Goal: Task Accomplishment & Management: Complete application form

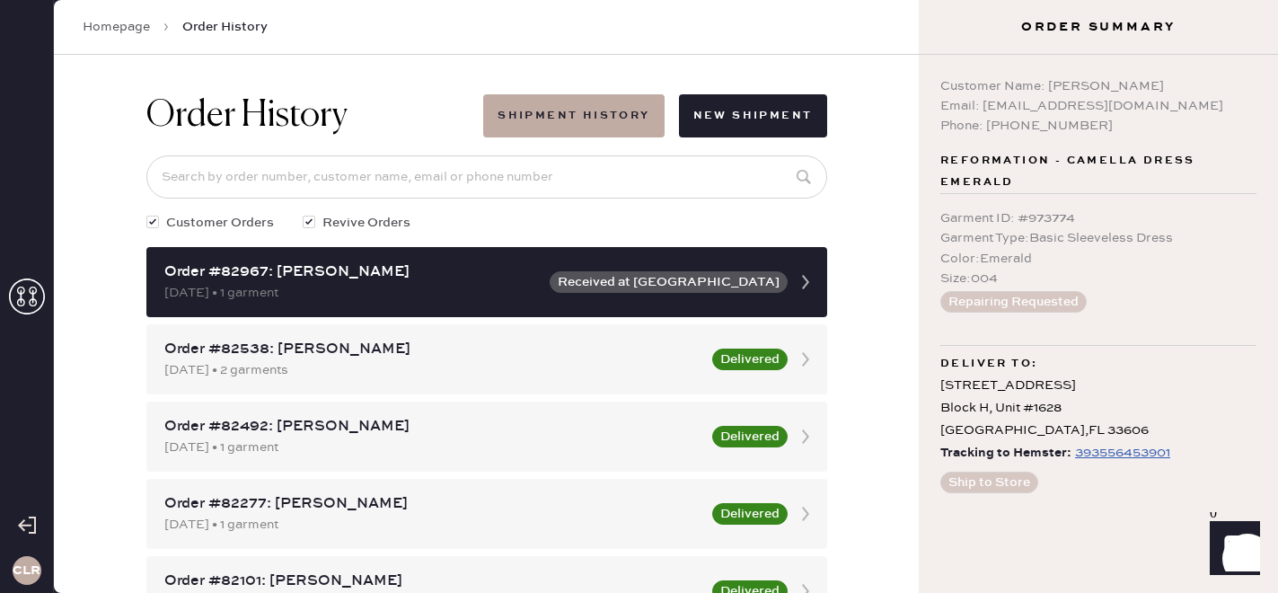
click at [37, 296] on icon at bounding box center [27, 296] width 36 height 36
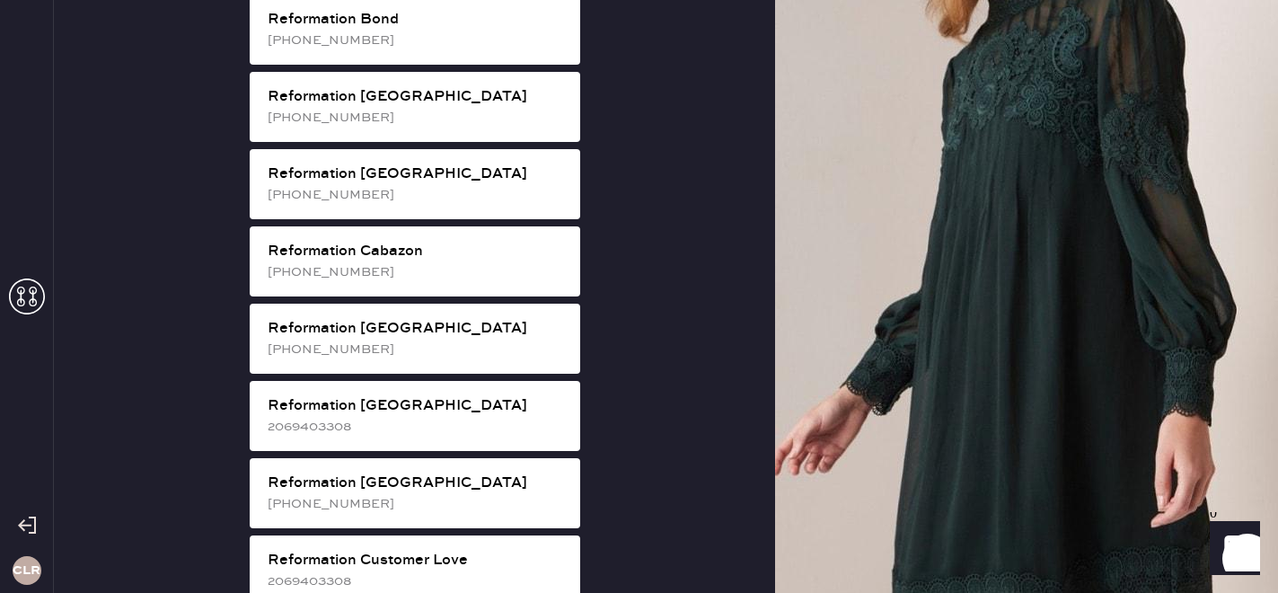
scroll to position [499, 0]
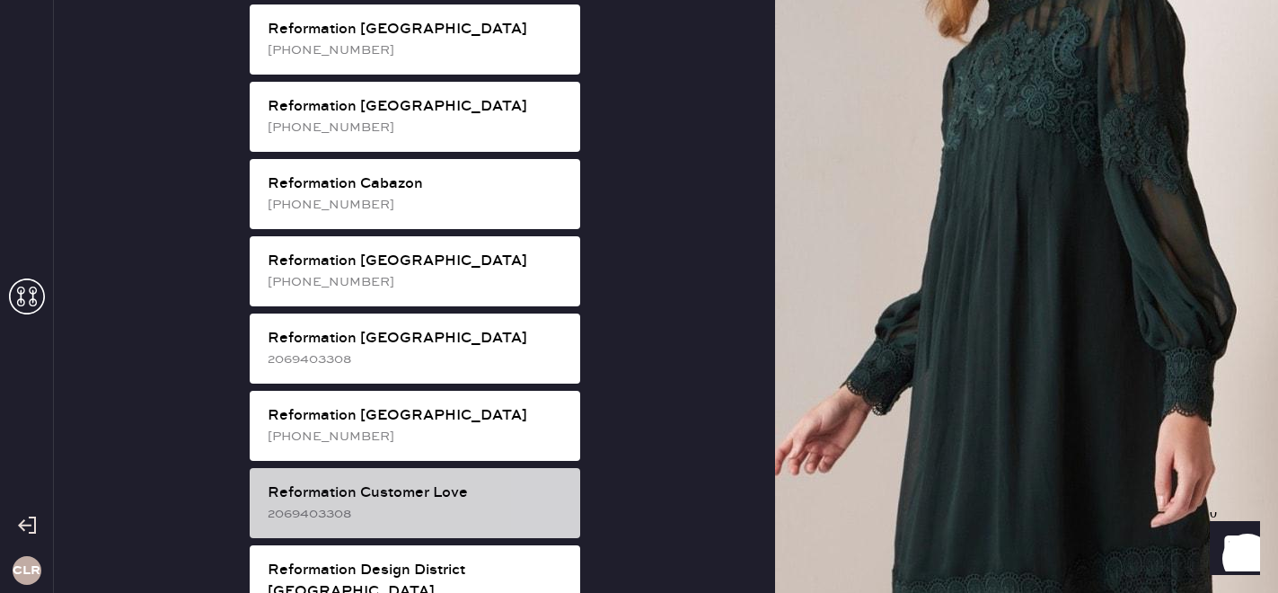
click at [440, 482] on div "Reformation Customer Love" at bounding box center [417, 493] width 298 height 22
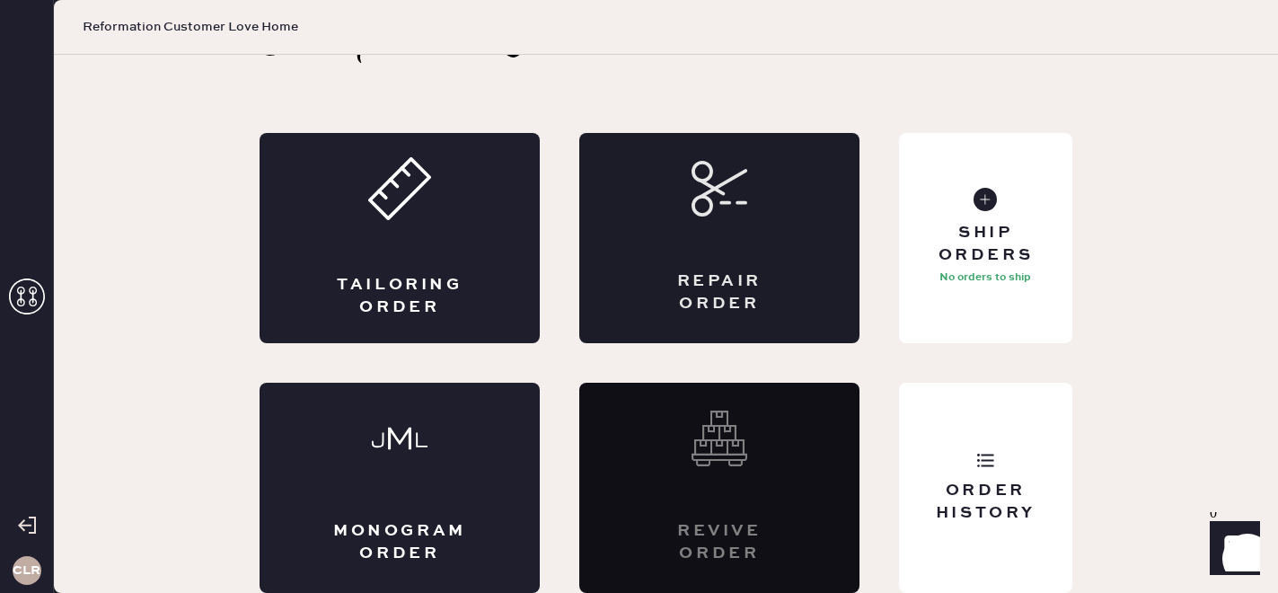
click at [744, 259] on div "Repair Order" at bounding box center [719, 238] width 280 height 210
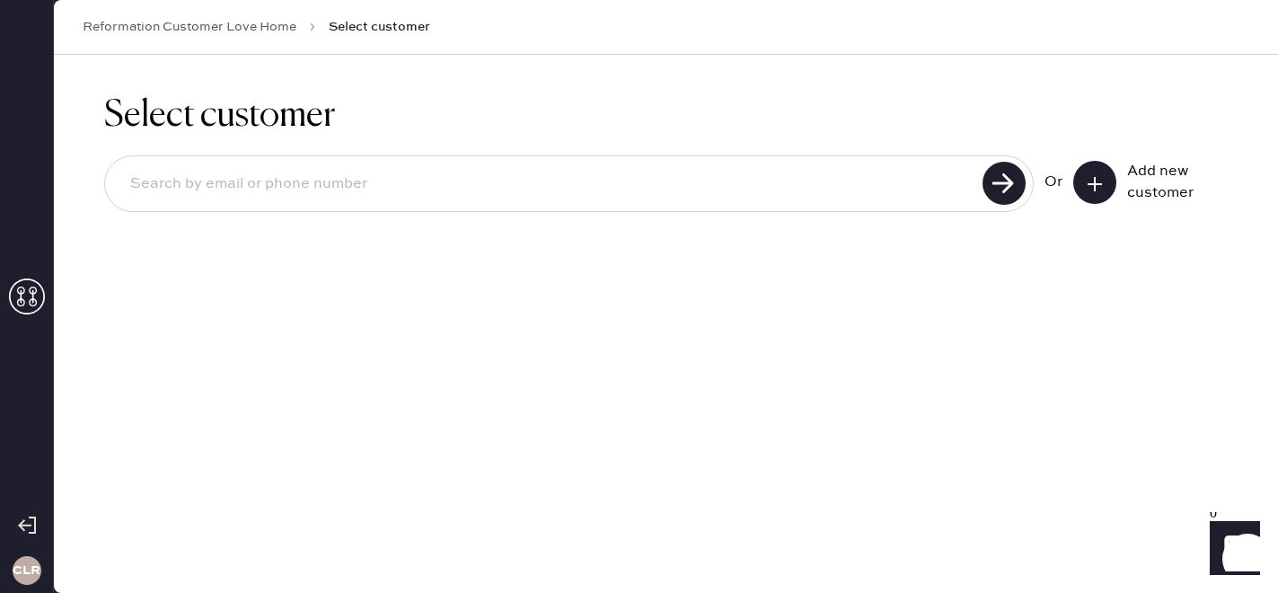
click at [410, 190] on input at bounding box center [546, 183] width 861 height 41
paste input "[EMAIL_ADDRESS][DOMAIN_NAME]"
type input "[EMAIL_ADDRESS][DOMAIN_NAME]"
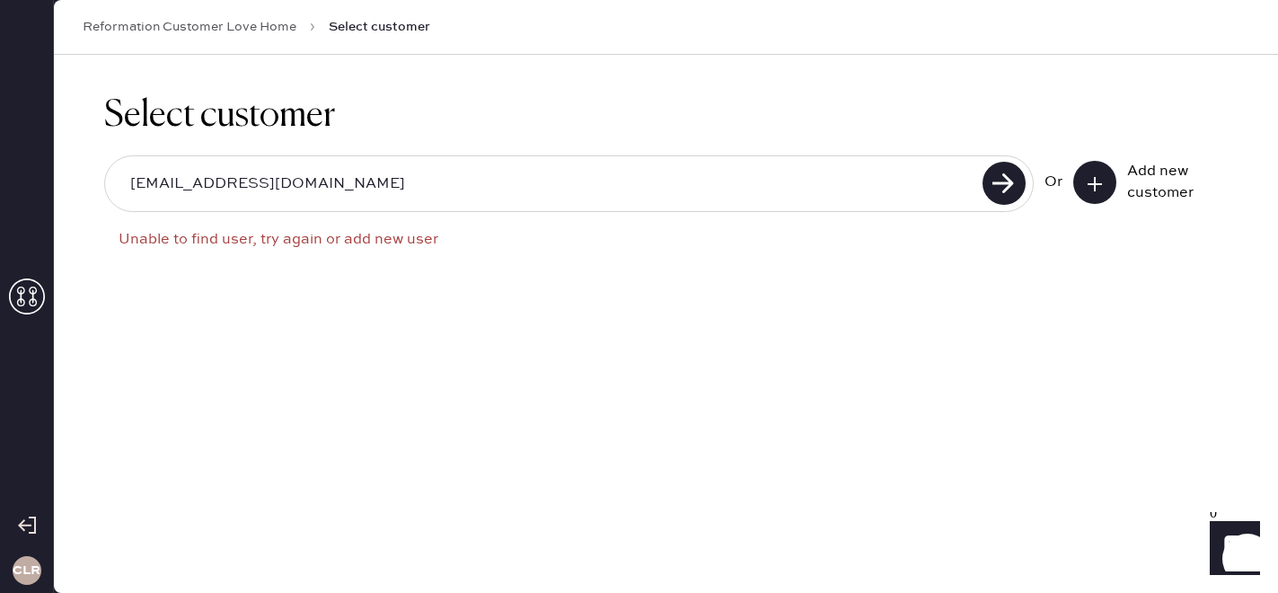
click at [1086, 188] on icon at bounding box center [1095, 184] width 18 height 18
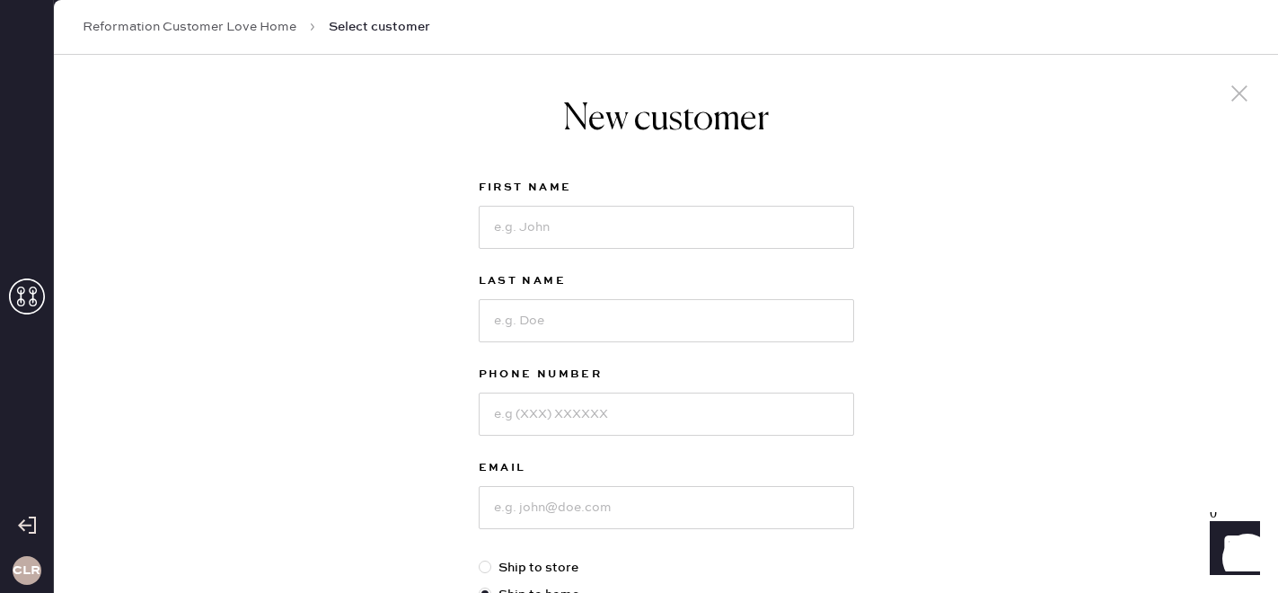
scroll to position [168, 0]
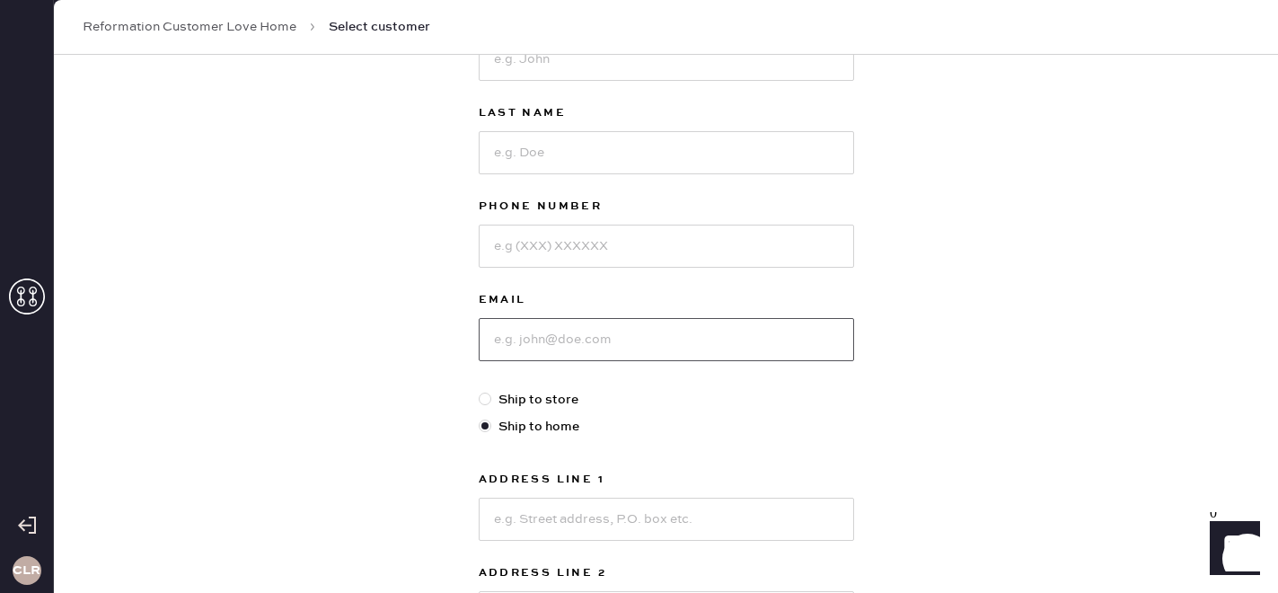
click at [508, 322] on input at bounding box center [666, 339] width 375 height 43
paste input "[EMAIL_ADDRESS][DOMAIN_NAME]"
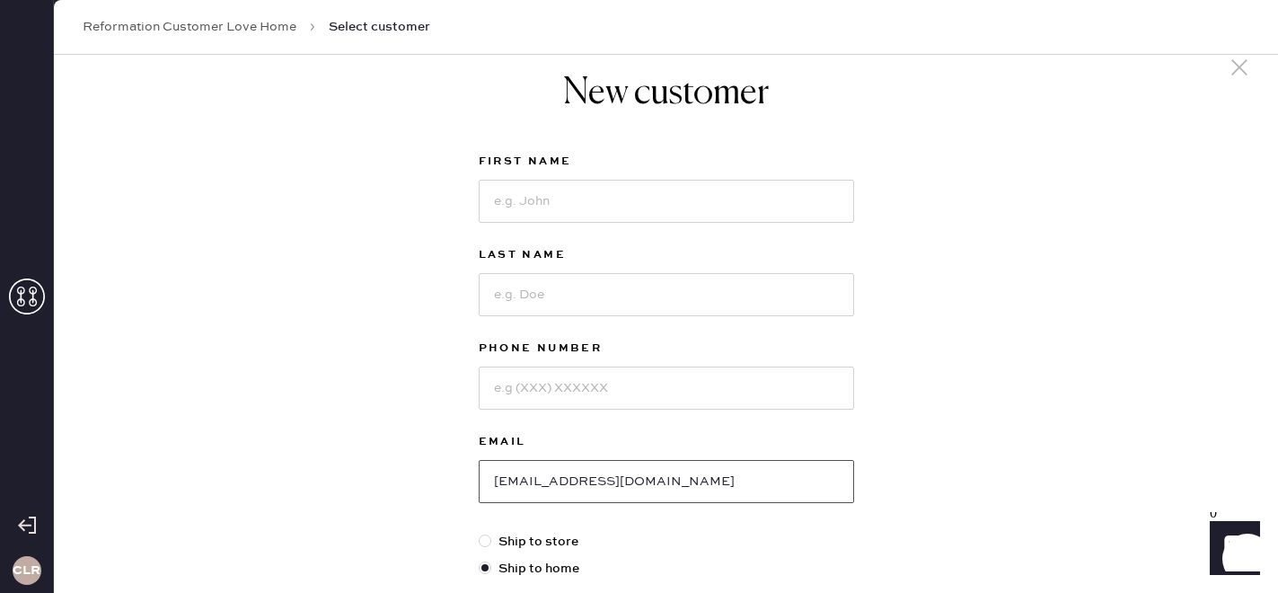
scroll to position [0, 0]
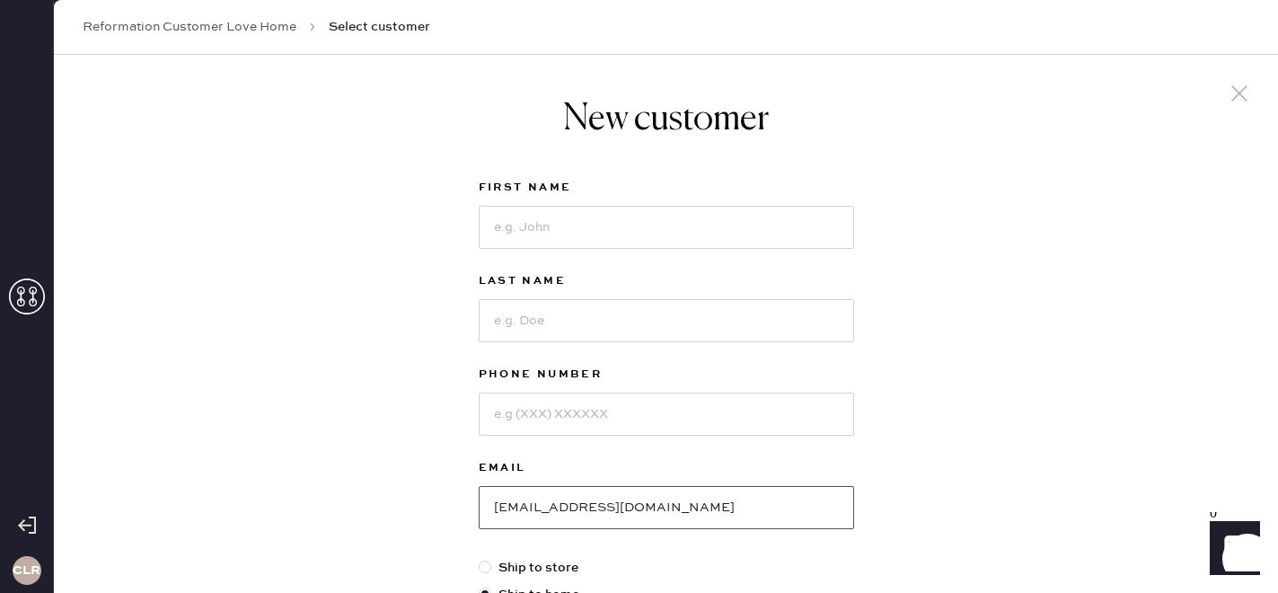
type input "[EMAIL_ADDRESS][DOMAIN_NAME]"
click at [520, 232] on input at bounding box center [666, 227] width 375 height 43
paste input "[PERSON_NAME]"
click at [554, 224] on input "[PERSON_NAME]" at bounding box center [666, 227] width 375 height 43
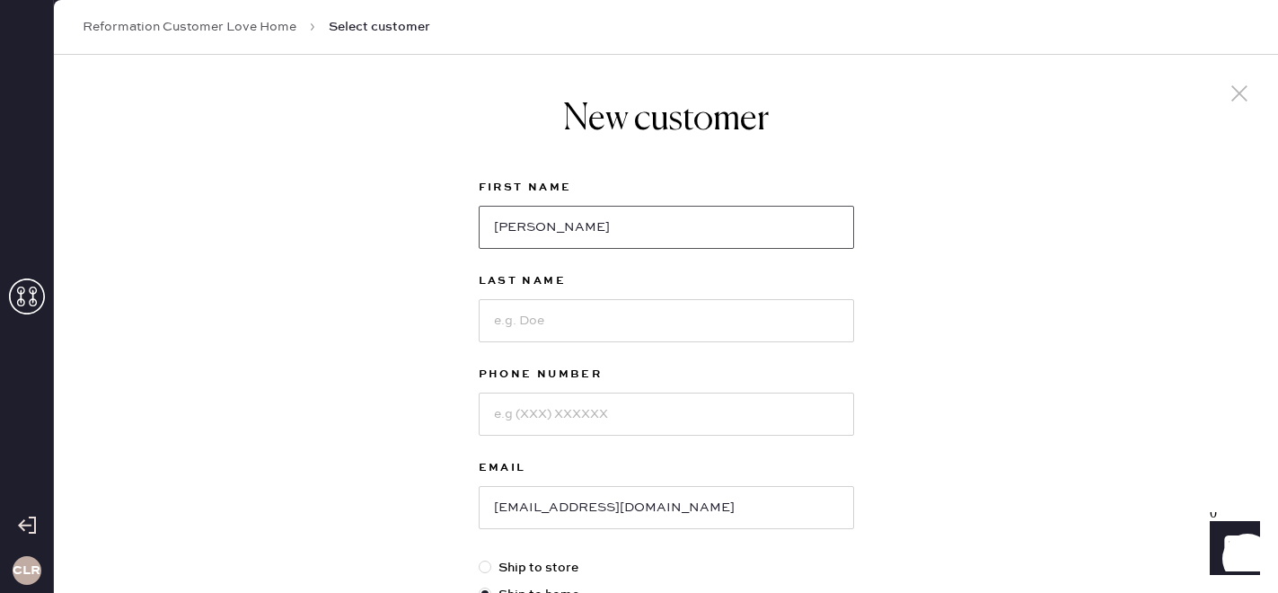
type input "[PERSON_NAME]"
click at [523, 310] on input at bounding box center [666, 320] width 375 height 43
paste input "[PERSON_NAME]"
type input "[PERSON_NAME]"
click at [516, 410] on input at bounding box center [666, 414] width 375 height 43
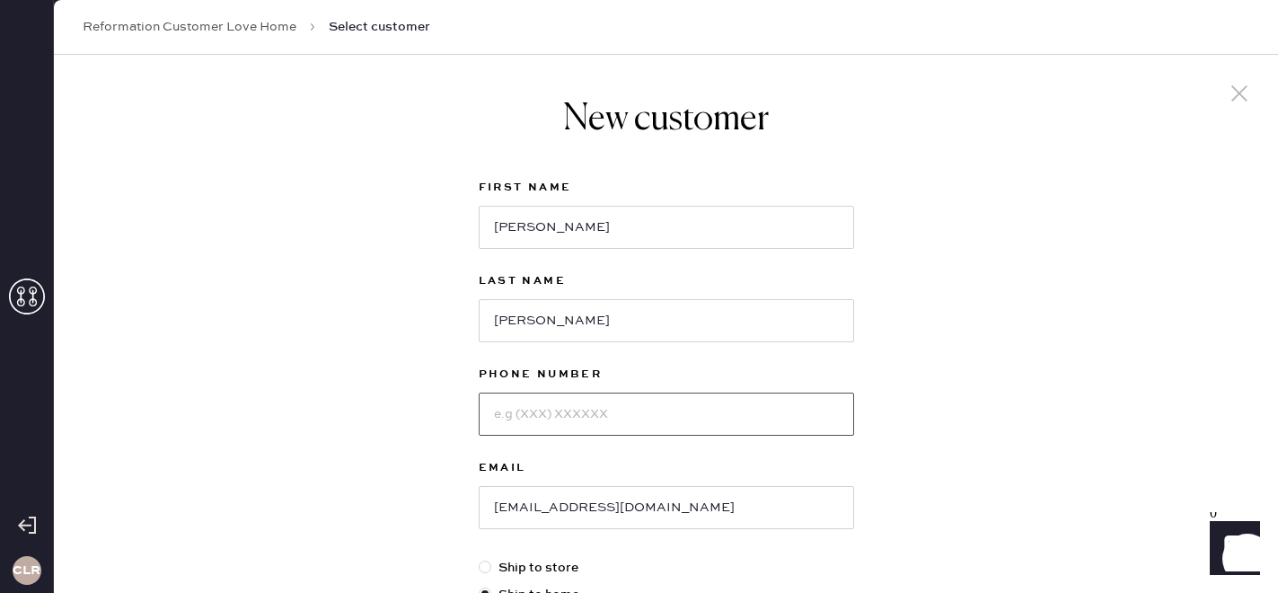
paste input "[PHONE_NUMBER]"
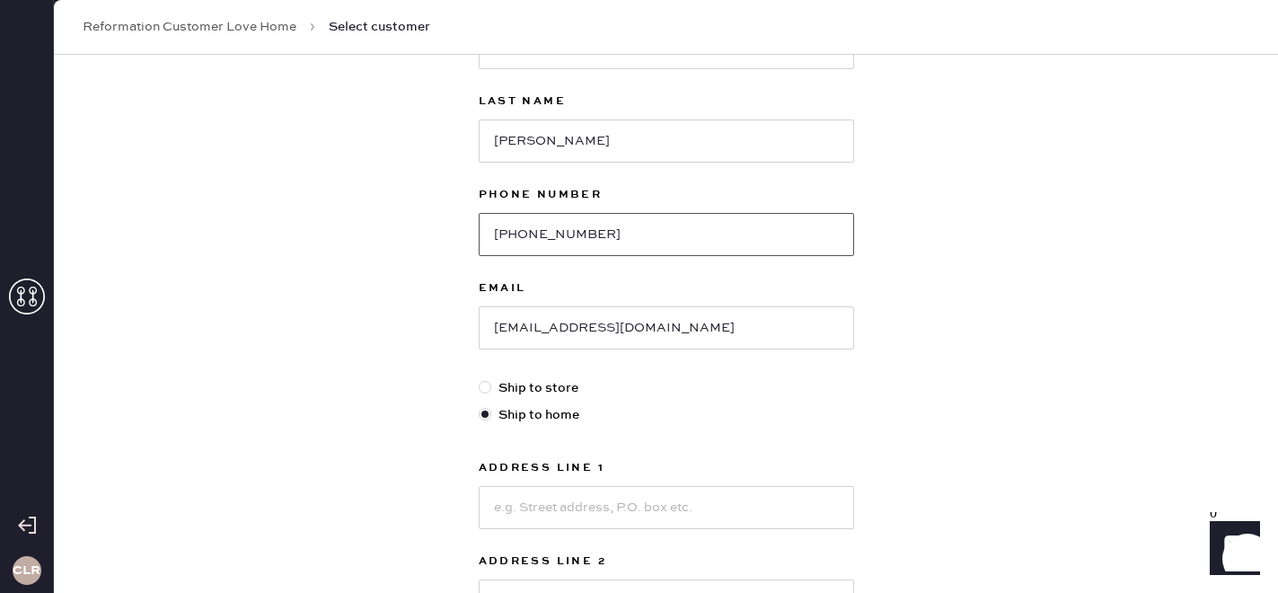
scroll to position [243, 0]
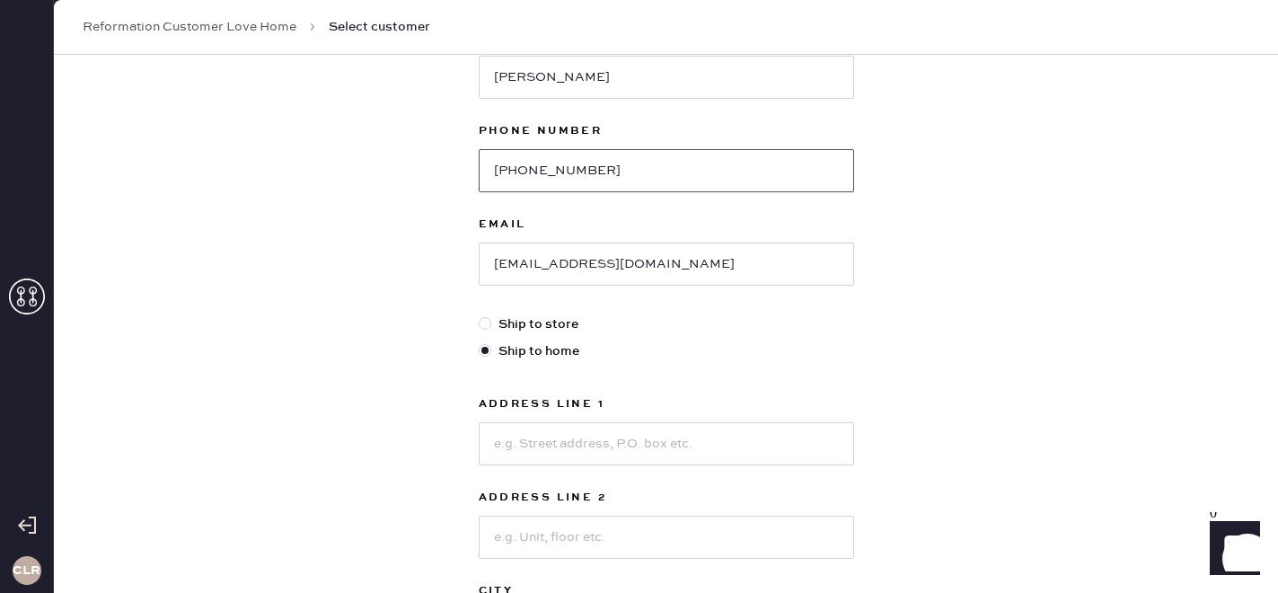
type input "[PHONE_NUMBER]"
click at [558, 451] on input at bounding box center [666, 443] width 375 height 43
paste input "[STREET_ADDRESS][PERSON_NAME]"
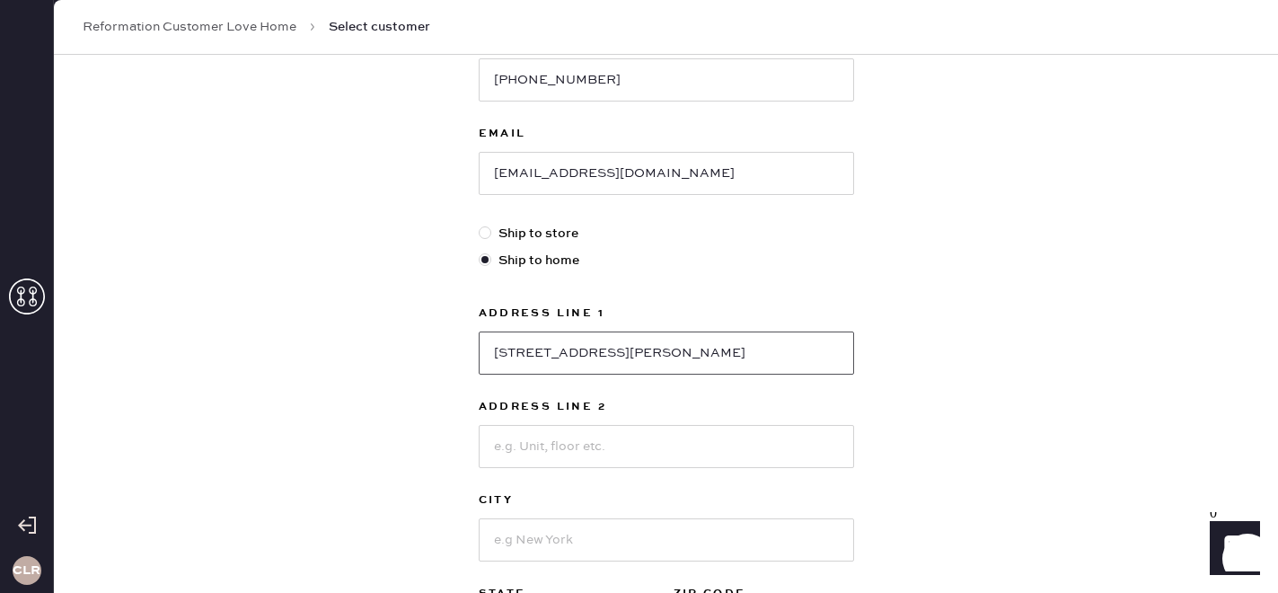
scroll to position [338, 0]
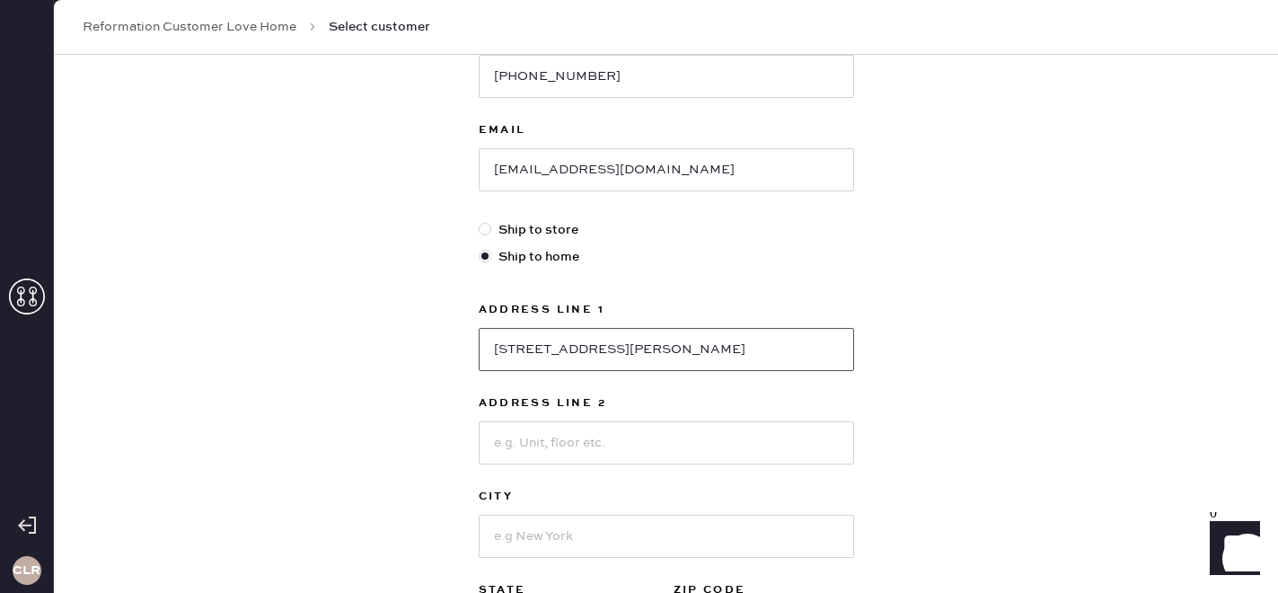
type input "[STREET_ADDRESS][PERSON_NAME]"
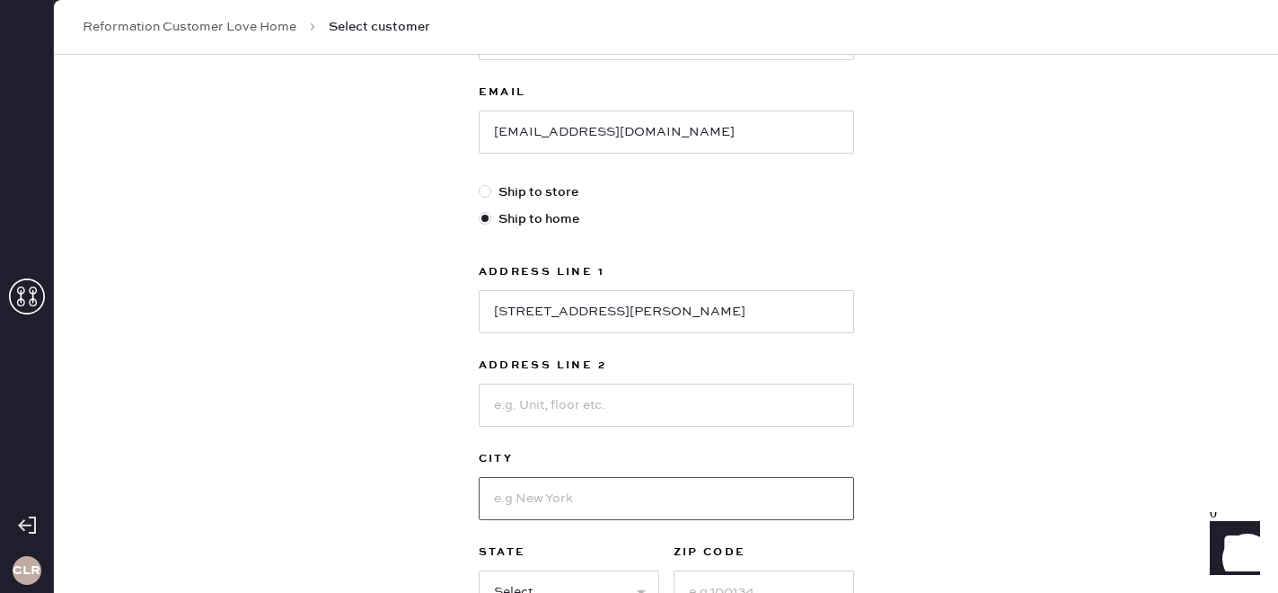
click at [533, 501] on input at bounding box center [666, 498] width 375 height 43
paste input "[GEOGRAPHIC_DATA]"
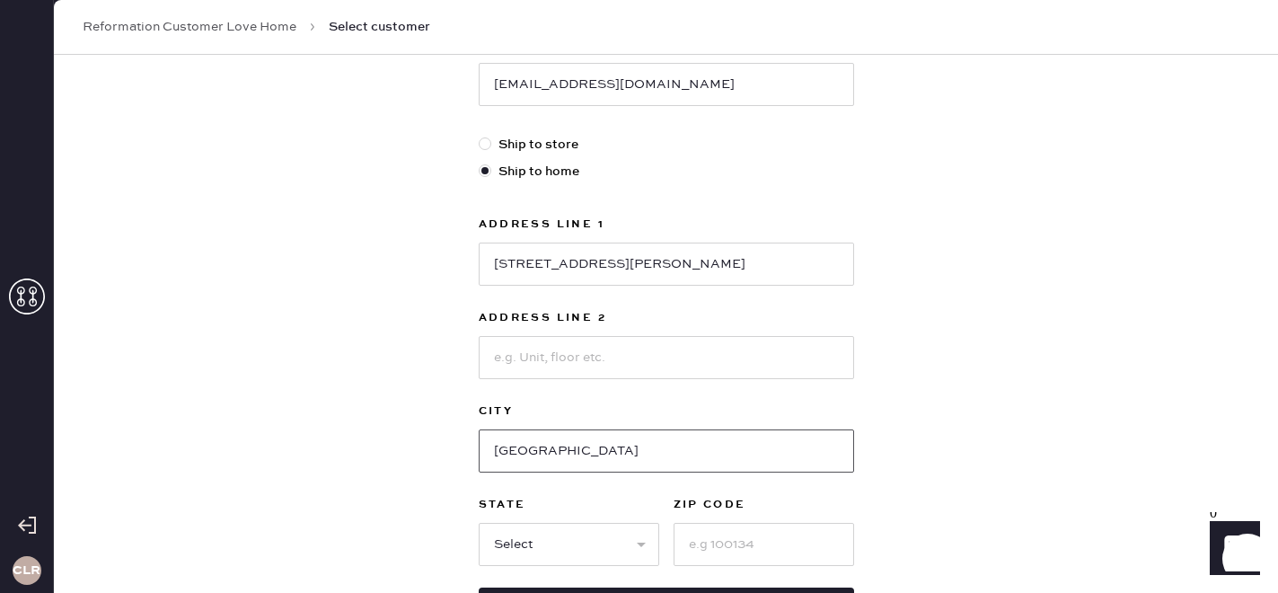
scroll to position [425, 0]
click at [595, 455] on input "[GEOGRAPHIC_DATA]" at bounding box center [666, 449] width 375 height 43
type input "[GEOGRAPHIC_DATA]"
click at [719, 540] on input at bounding box center [764, 542] width 181 height 43
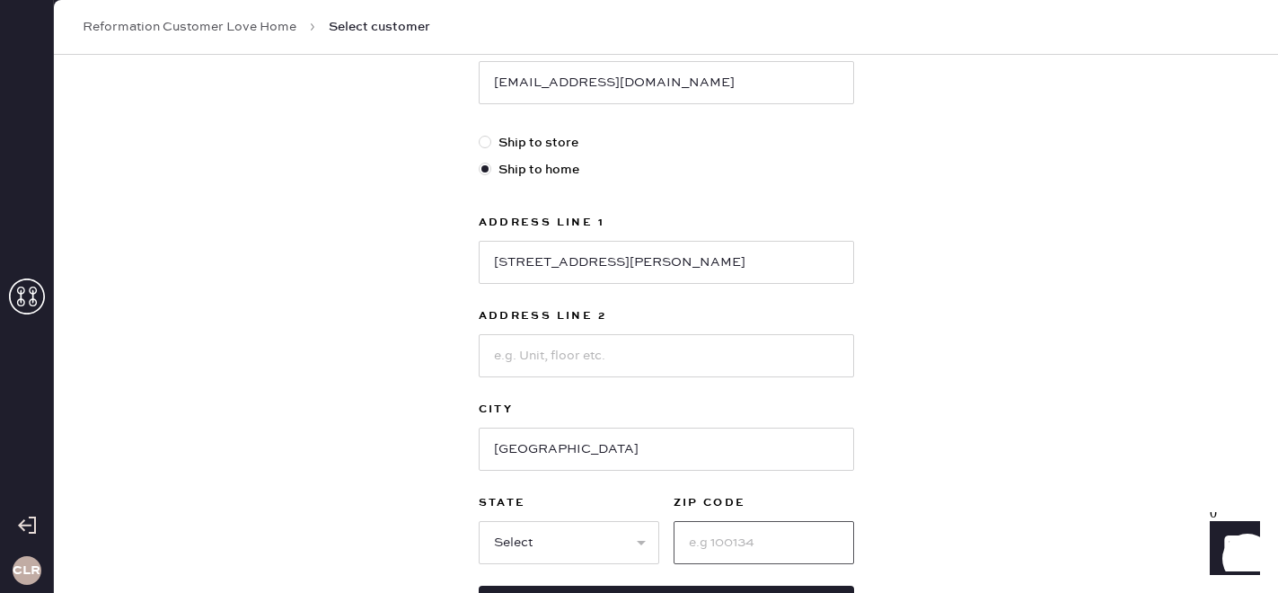
paste input "37205"
type input "37205"
click at [607, 451] on input "[GEOGRAPHIC_DATA]" at bounding box center [666, 449] width 375 height 43
type input "[GEOGRAPHIC_DATA]"
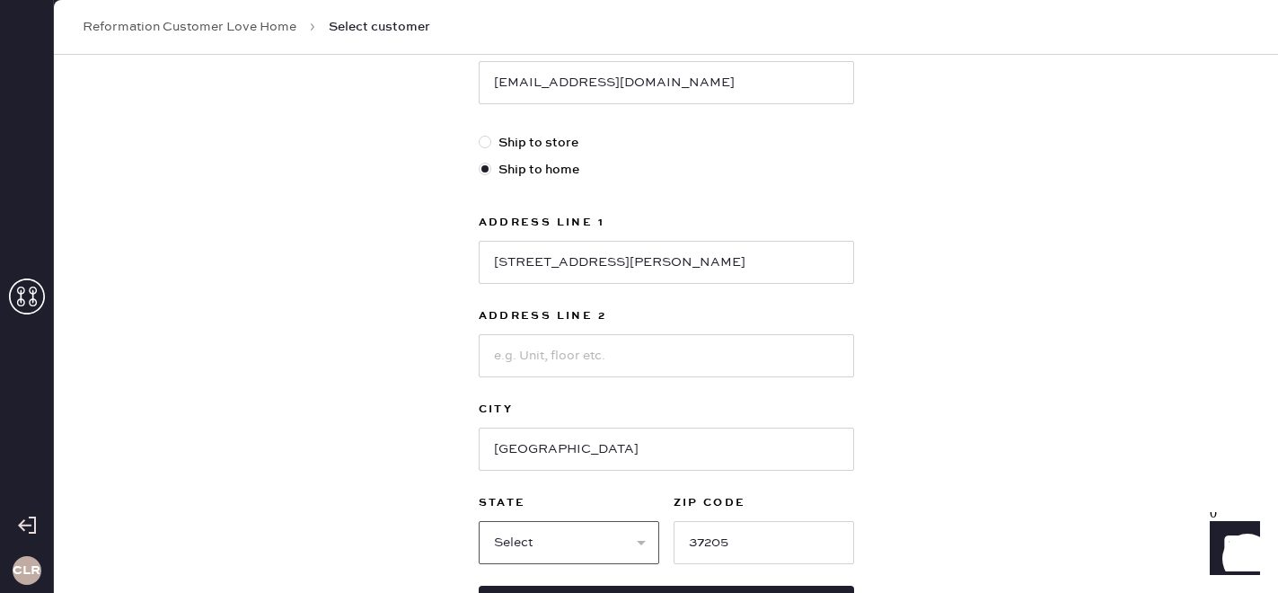
click at [595, 526] on select "Select AK AL AR AZ CA CO CT [GEOGRAPHIC_DATA] DE FL [GEOGRAPHIC_DATA] HI [GEOGR…" at bounding box center [569, 542] width 181 height 43
select select "TN"
click at [479, 521] on select "Select AK AL AR AZ CA CO CT [GEOGRAPHIC_DATA] DE FL [GEOGRAPHIC_DATA] HI [GEOGR…" at bounding box center [569, 542] width 181 height 43
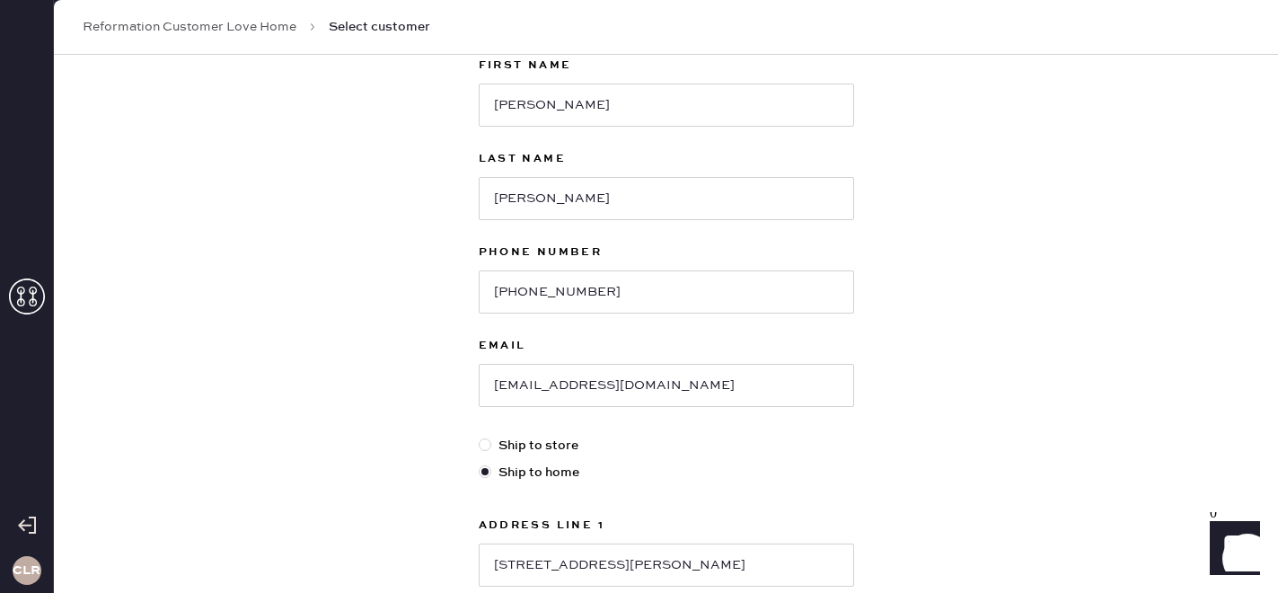
scroll to position [576, 0]
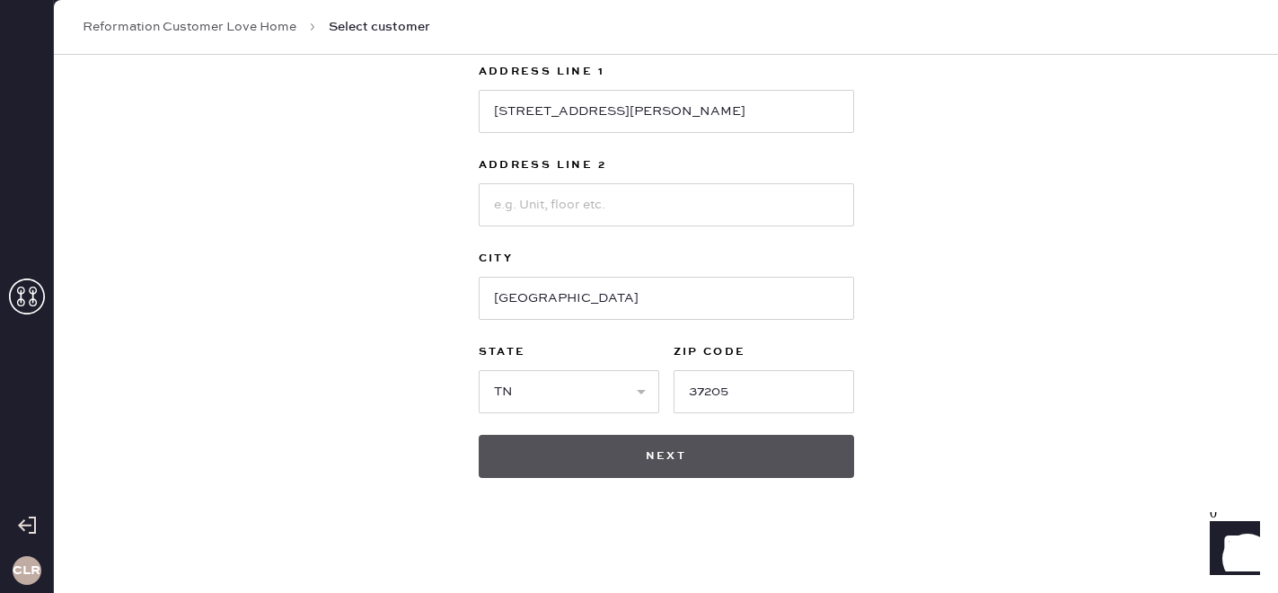
click at [662, 464] on button "Next" at bounding box center [666, 456] width 375 height 43
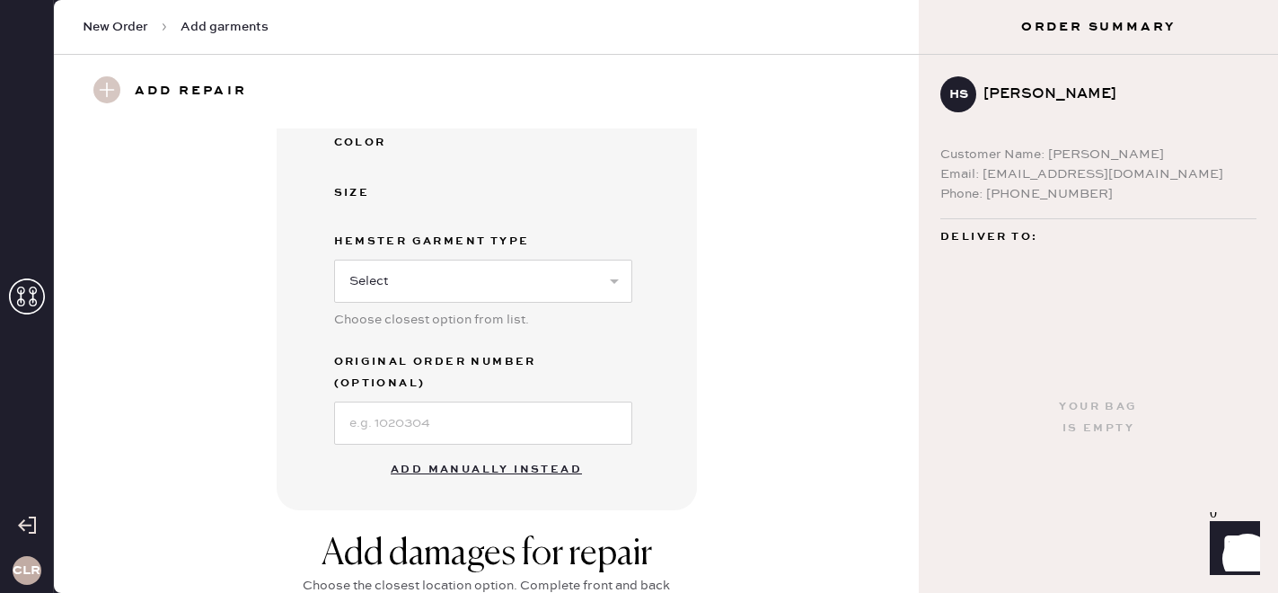
click at [493, 452] on button "Add manually instead" at bounding box center [486, 470] width 213 height 36
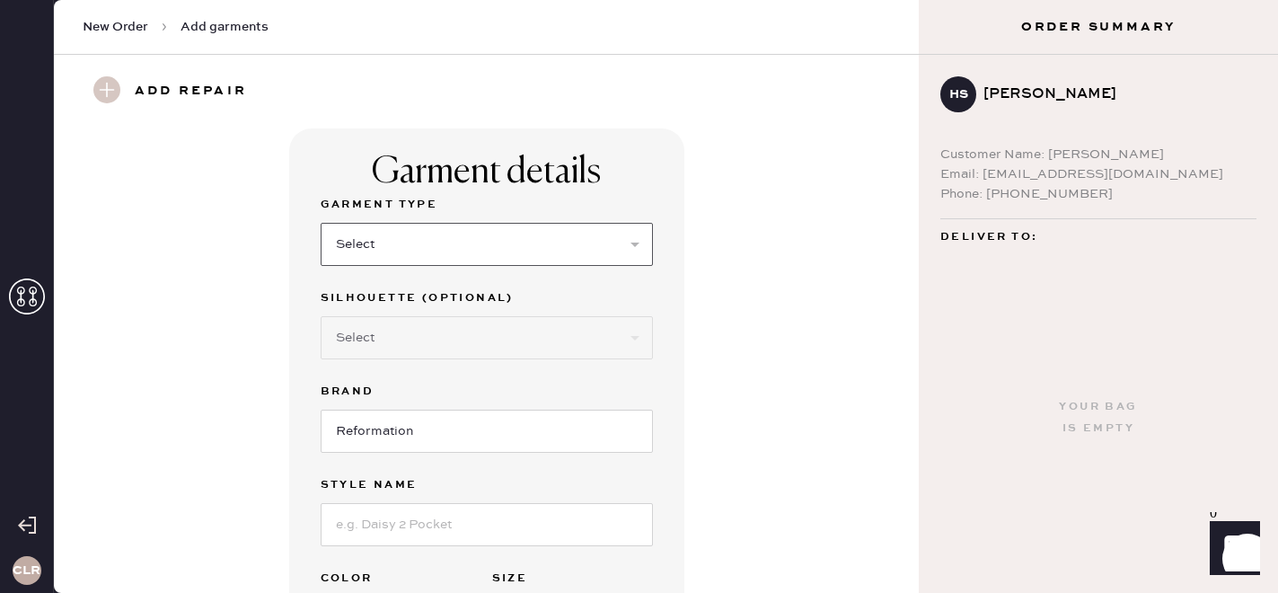
click at [533, 233] on select "Select Basic Skirt Jeans Leggings Pants Shorts Basic Sleeved Dress Basic Sleeve…" at bounding box center [487, 244] width 332 height 43
select select "6"
click at [321, 223] on select "Select Basic Skirt Jeans Leggings Pants Shorts Basic Sleeved Dress Basic Sleeve…" at bounding box center [487, 244] width 332 height 43
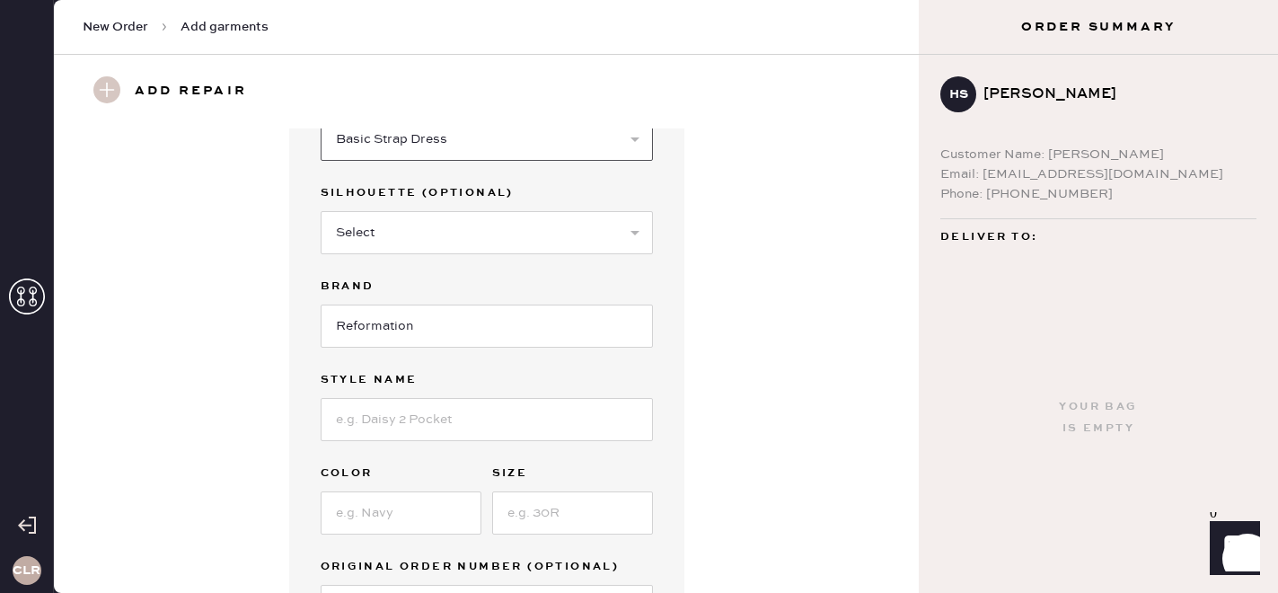
scroll to position [130, 0]
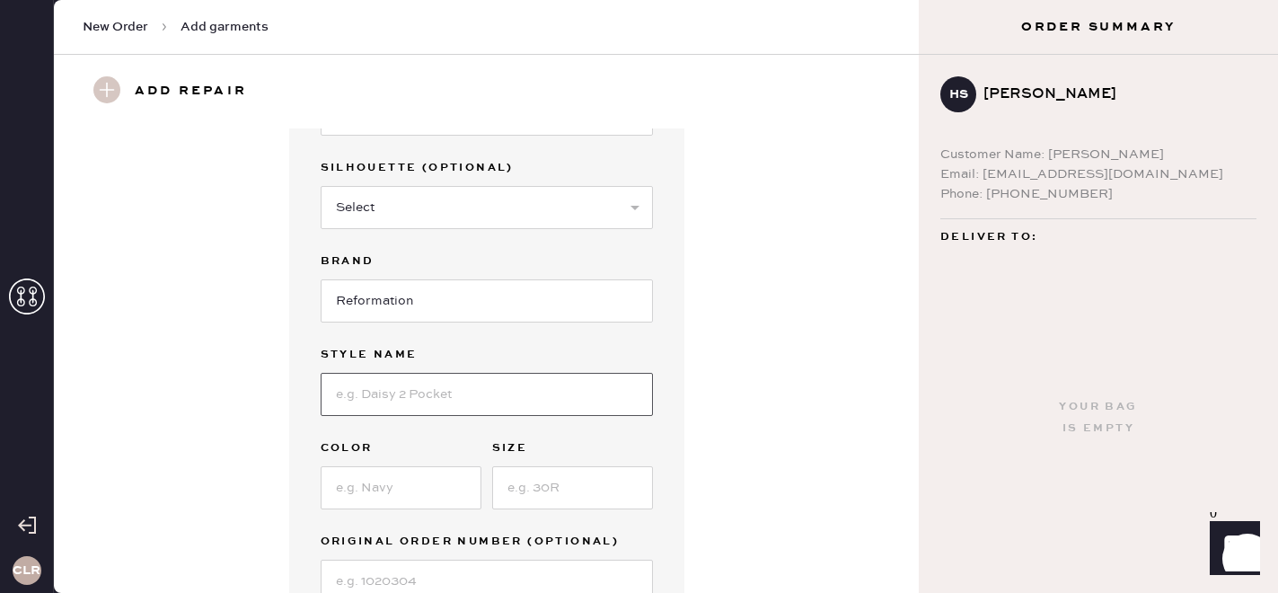
click at [387, 402] on input at bounding box center [487, 394] width 332 height 43
paste input "Aviana Dress"
type input "Aviana Dress"
click at [366, 486] on input at bounding box center [401, 487] width 161 height 43
paste input "Crystalline"
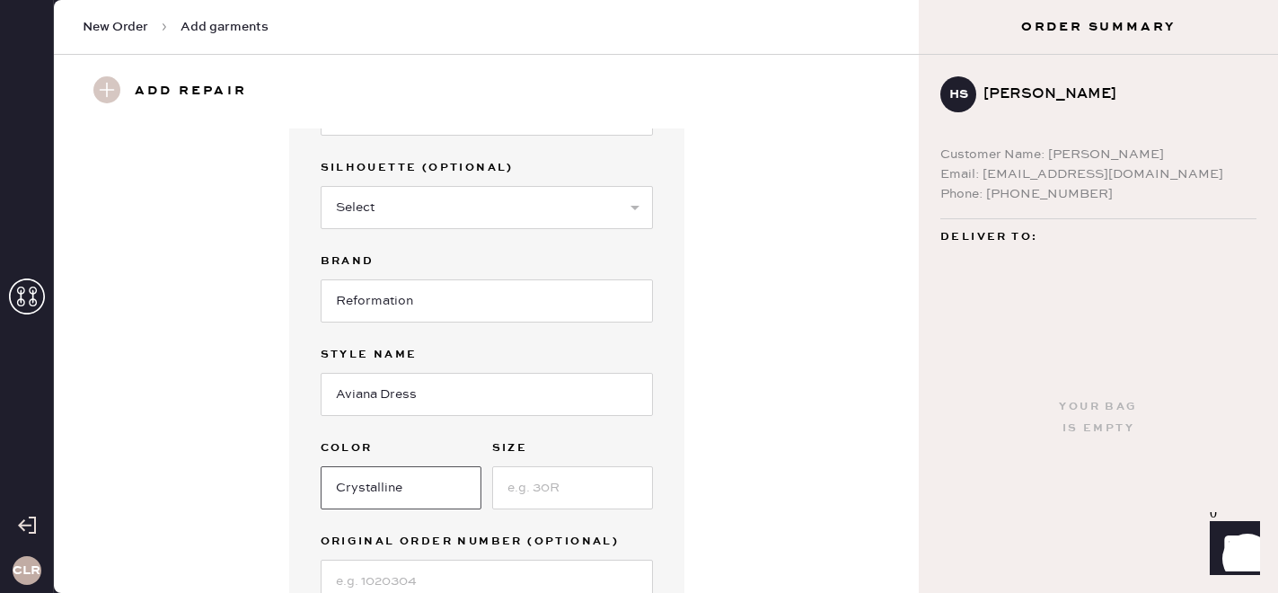
type input "Crystalline"
click at [562, 489] on input at bounding box center [572, 487] width 161 height 43
type input "2"
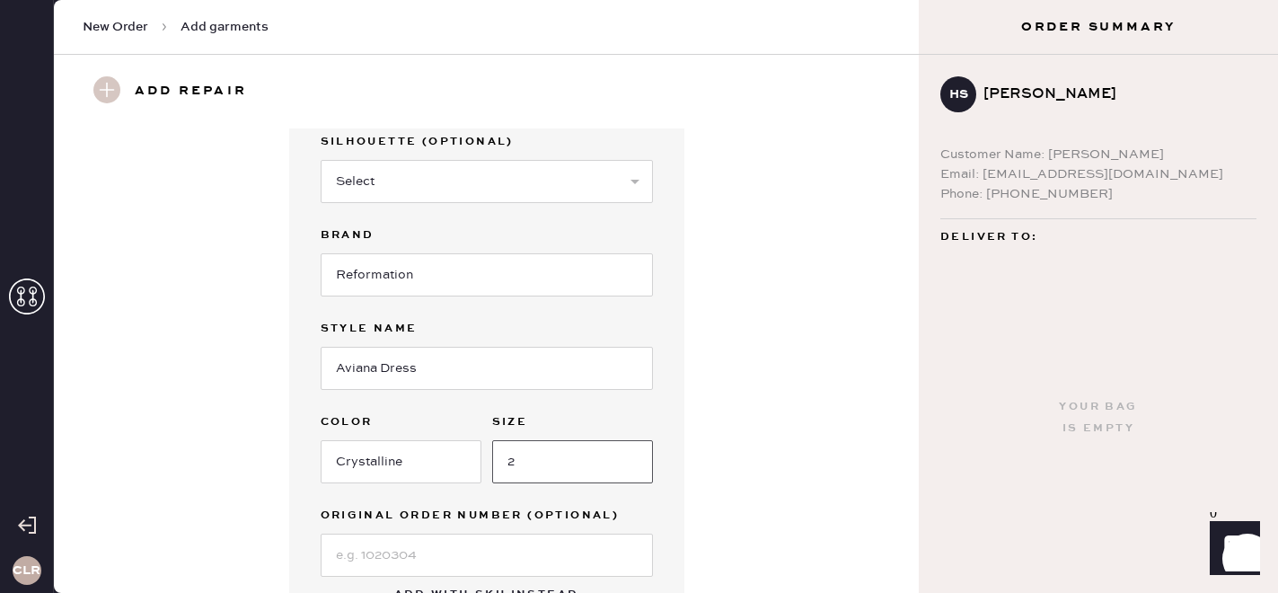
scroll to position [159, 0]
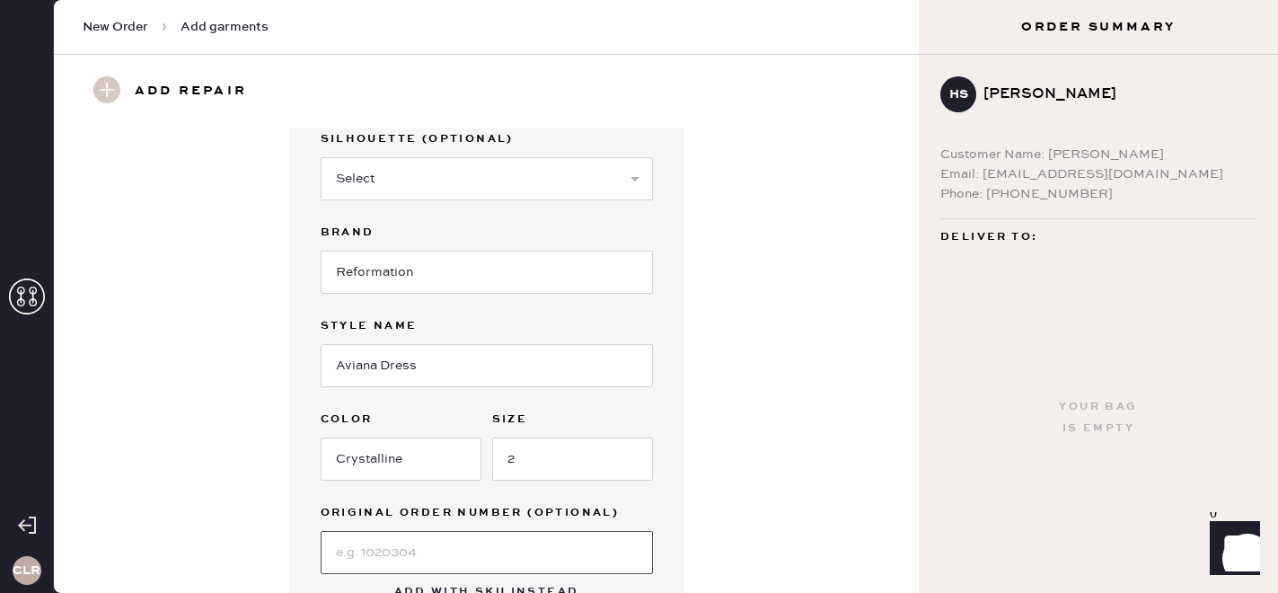
click at [418, 544] on input at bounding box center [487, 552] width 332 height 43
paste input "S11967563"
type input "S11967563"
click at [718, 434] on div "Garment details Garment Type Select Basic Skirt Jeans Leggings Pants Shorts Bas…" at bounding box center [486, 300] width 800 height 663
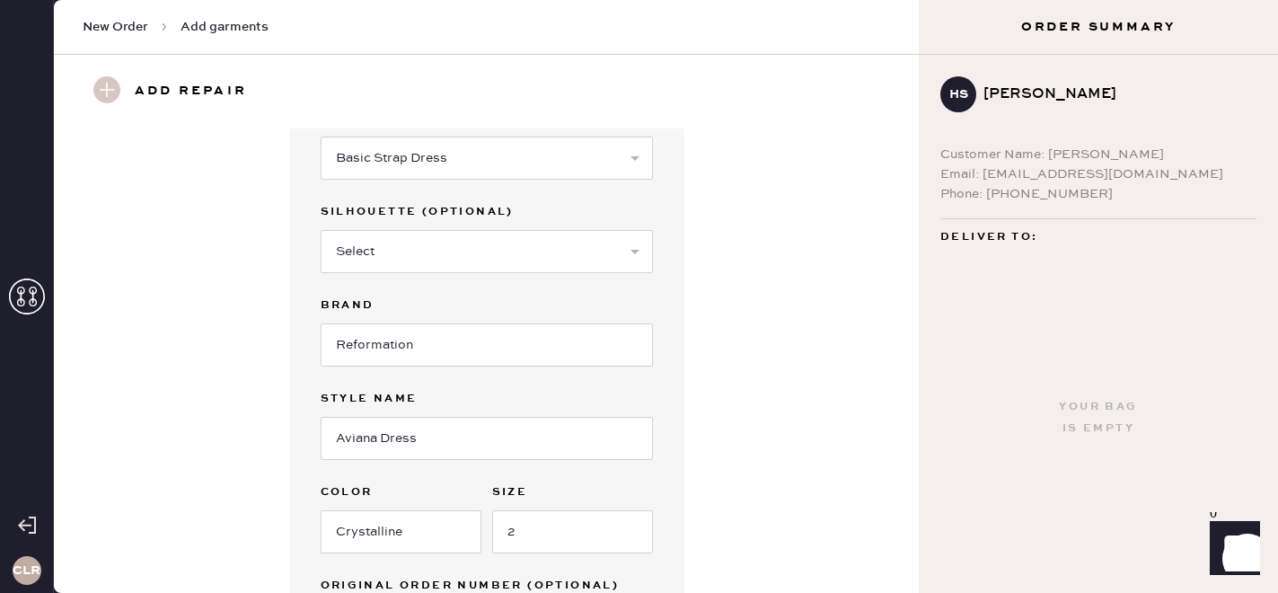
scroll to position [62, 0]
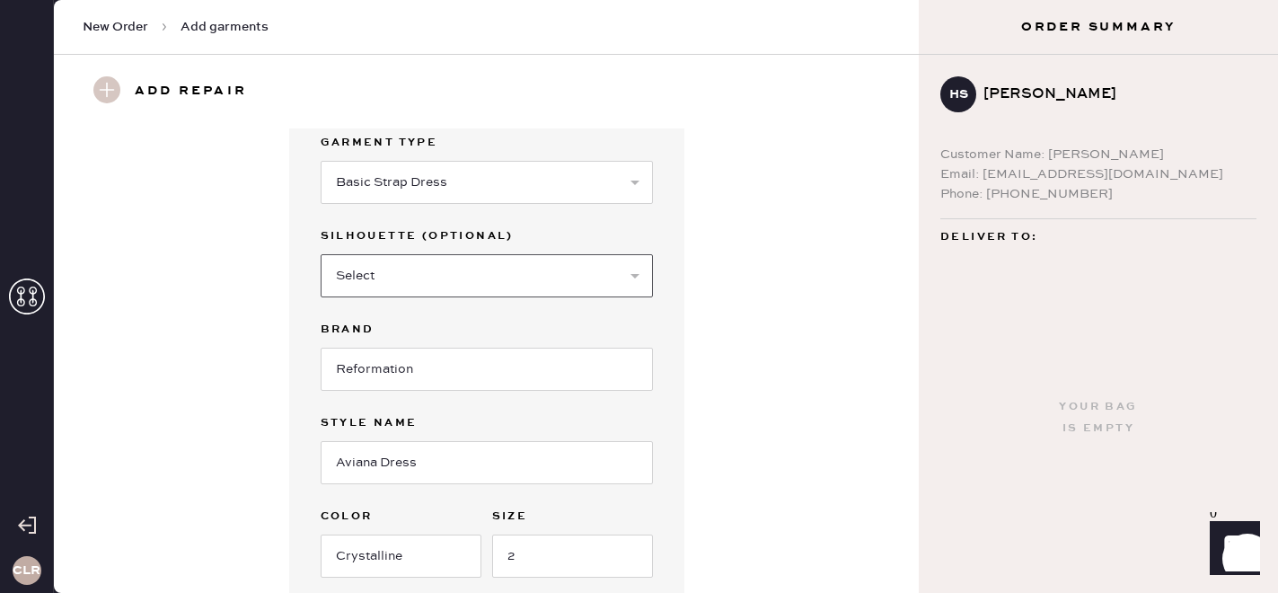
click at [587, 283] on select "Select Maxi Dress Midi Dress Mini Dress Other" at bounding box center [487, 275] width 332 height 43
select select "37"
click at [321, 254] on select "Select Maxi Dress Midi Dress Mini Dress Other" at bounding box center [487, 275] width 332 height 43
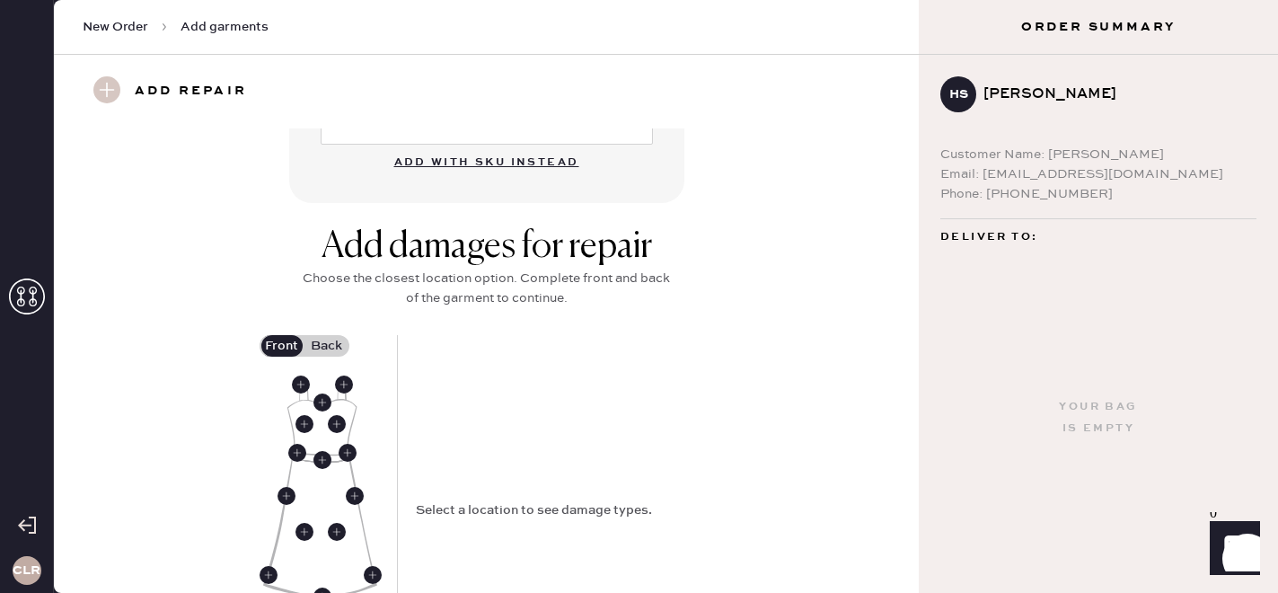
scroll to position [626, 0]
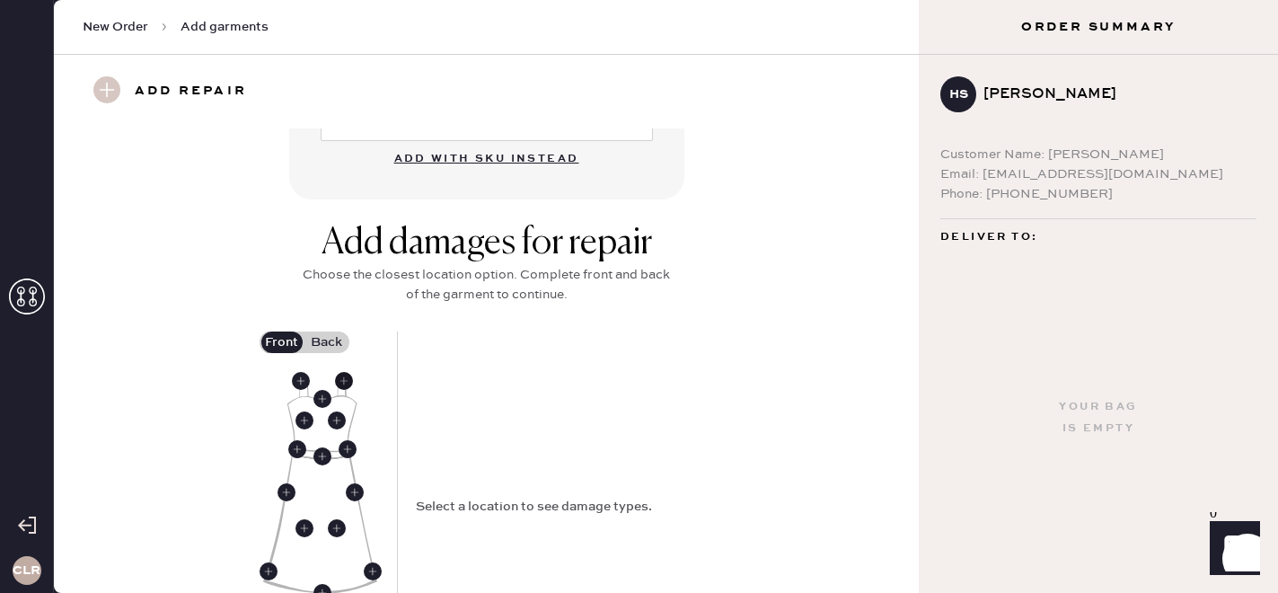
click at [342, 379] on use at bounding box center [344, 381] width 18 height 18
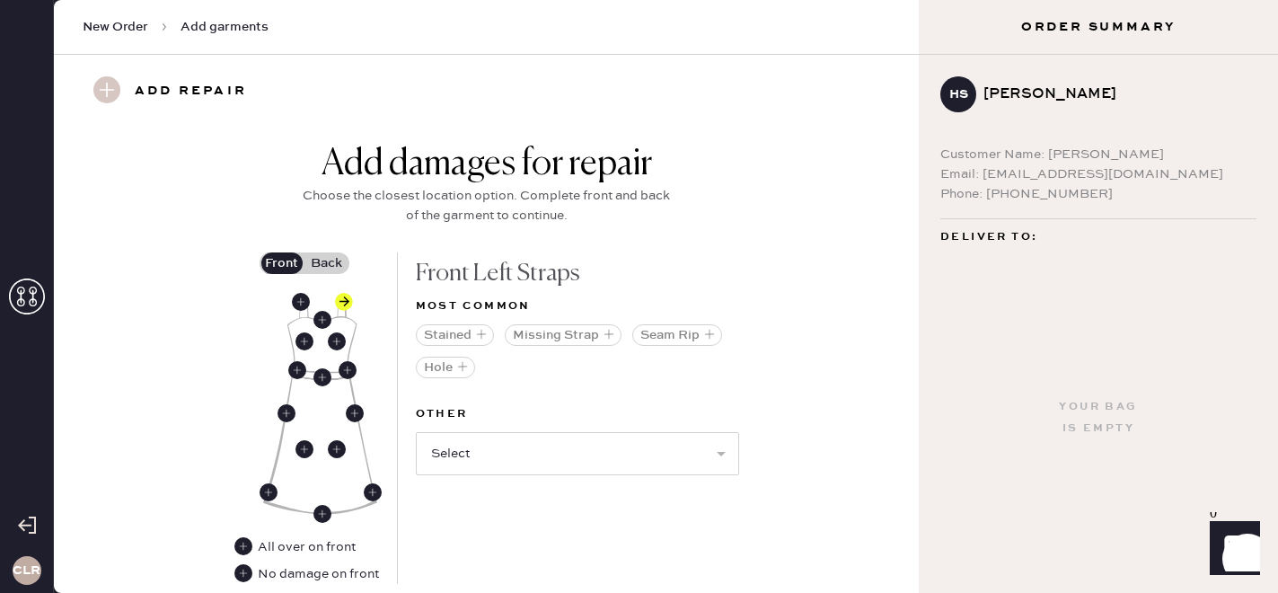
scroll to position [719, 0]
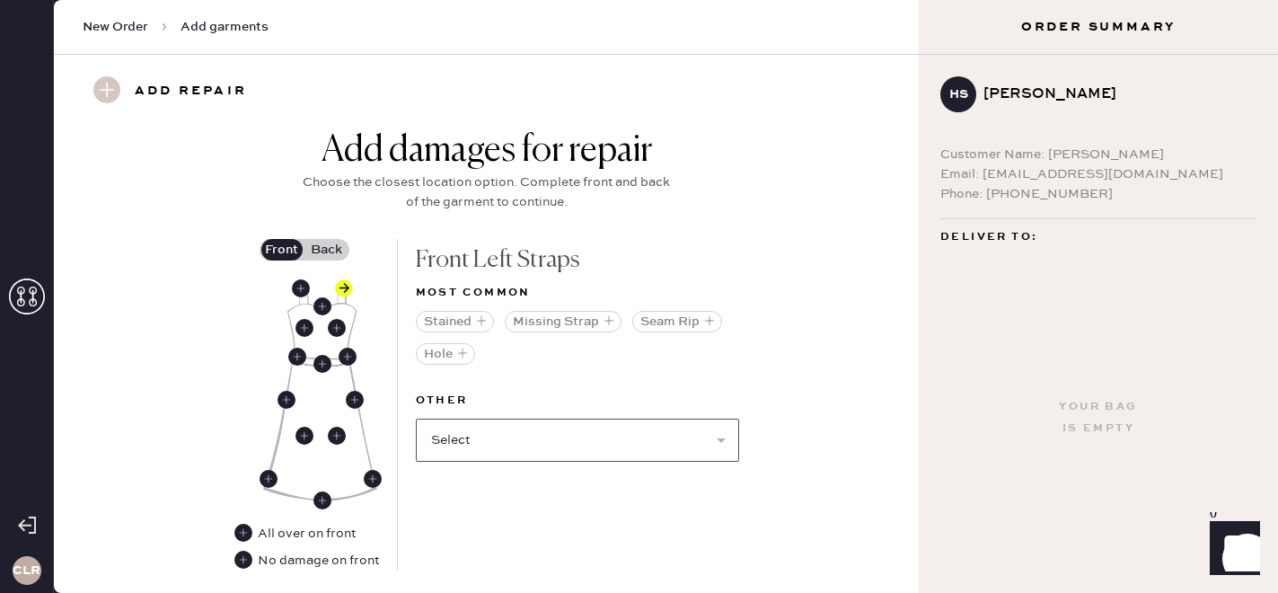
click at [593, 437] on select "Select Broken / Ripped Hem Broken Beads Broken Belt Loop Broken Button Broken C…" at bounding box center [577, 440] width 323 height 43
select select "1668"
click at [416, 419] on select "Select Broken / Ripped Hem Broken Beads Broken Belt Loop Broken Button Broken C…" at bounding box center [577, 440] width 323 height 43
select select
click at [321, 253] on label "Back" at bounding box center [326, 250] width 45 height 22
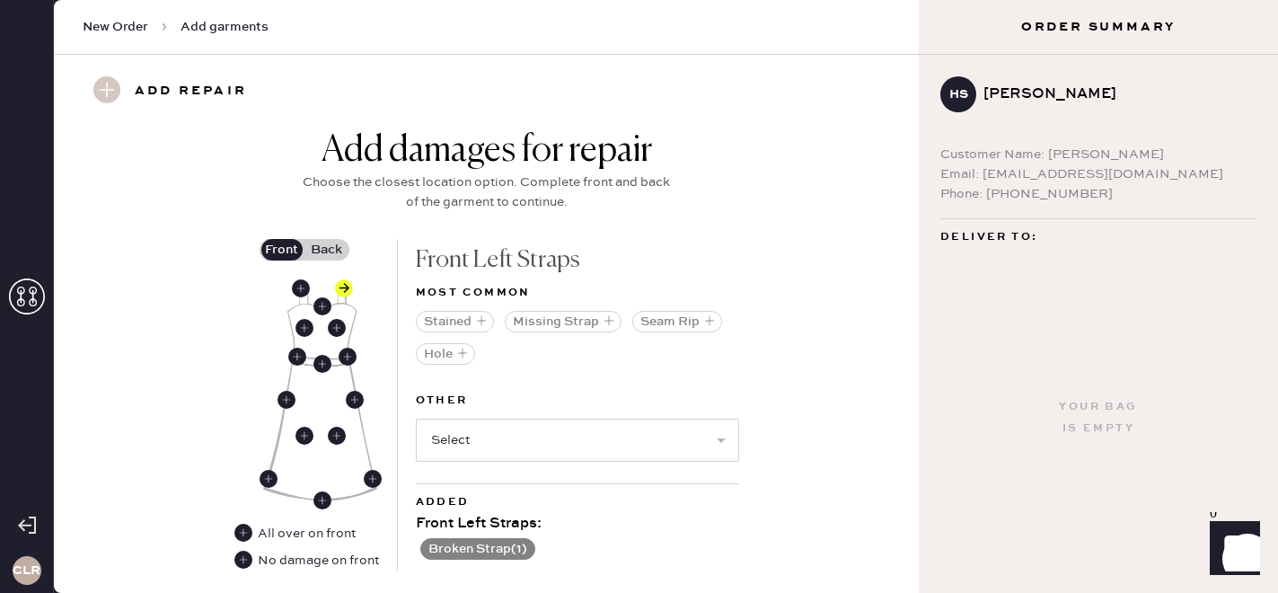
click at [327, 250] on input "Back" at bounding box center [327, 250] width 0 height 0
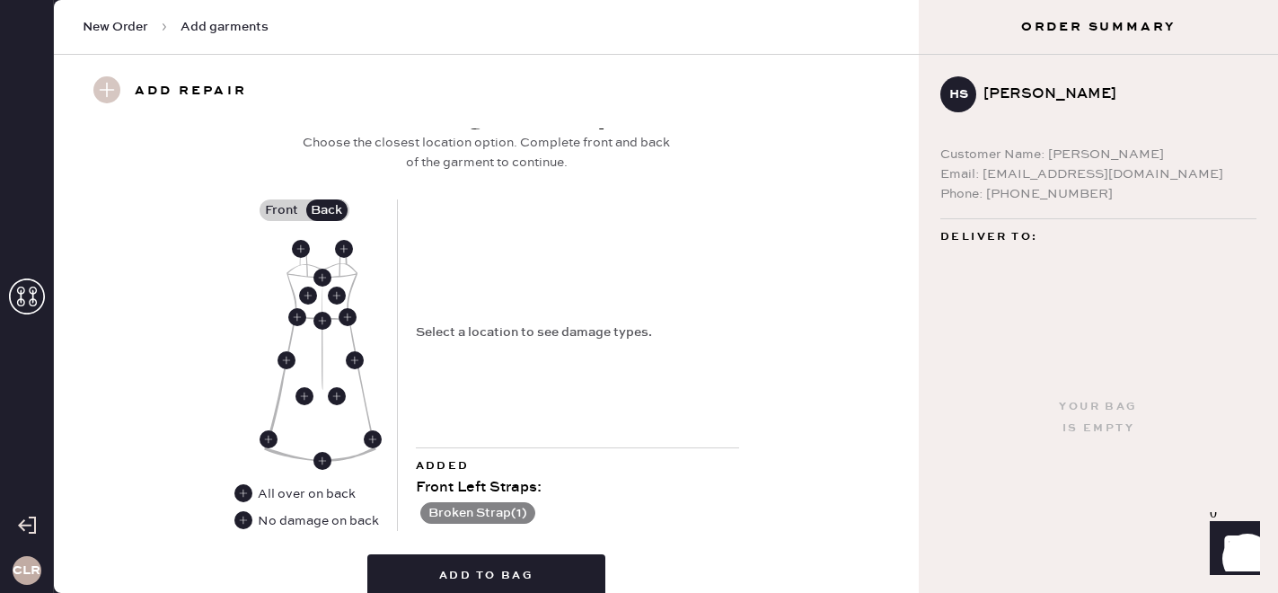
scroll to position [759, 0]
click at [244, 515] on use at bounding box center [243, 519] width 18 height 18
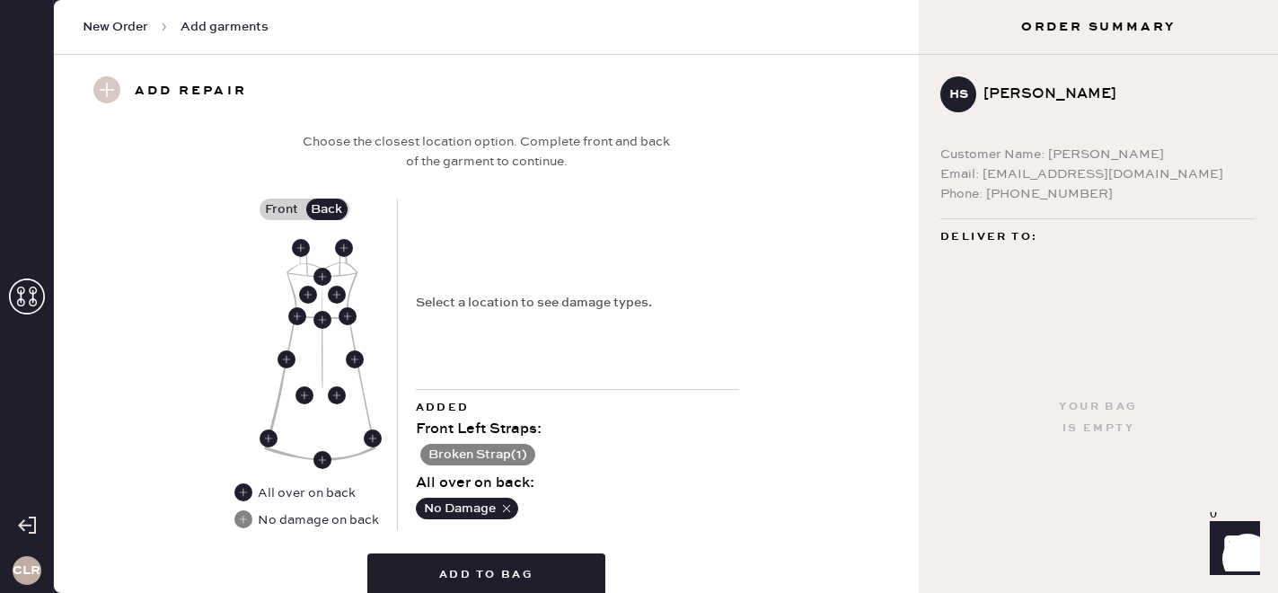
scroll to position [818, 0]
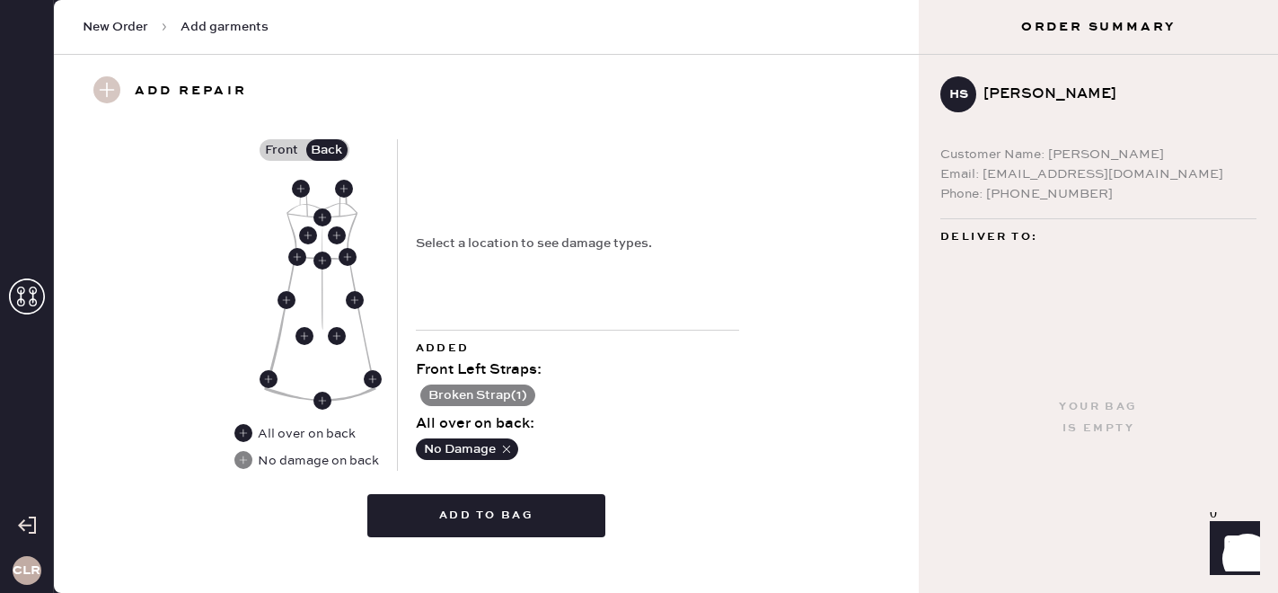
click at [287, 151] on label "Front" at bounding box center [282, 150] width 45 height 22
click at [282, 150] on input "Front" at bounding box center [282, 150] width 0 height 0
click at [304, 188] on use at bounding box center [301, 189] width 18 height 18
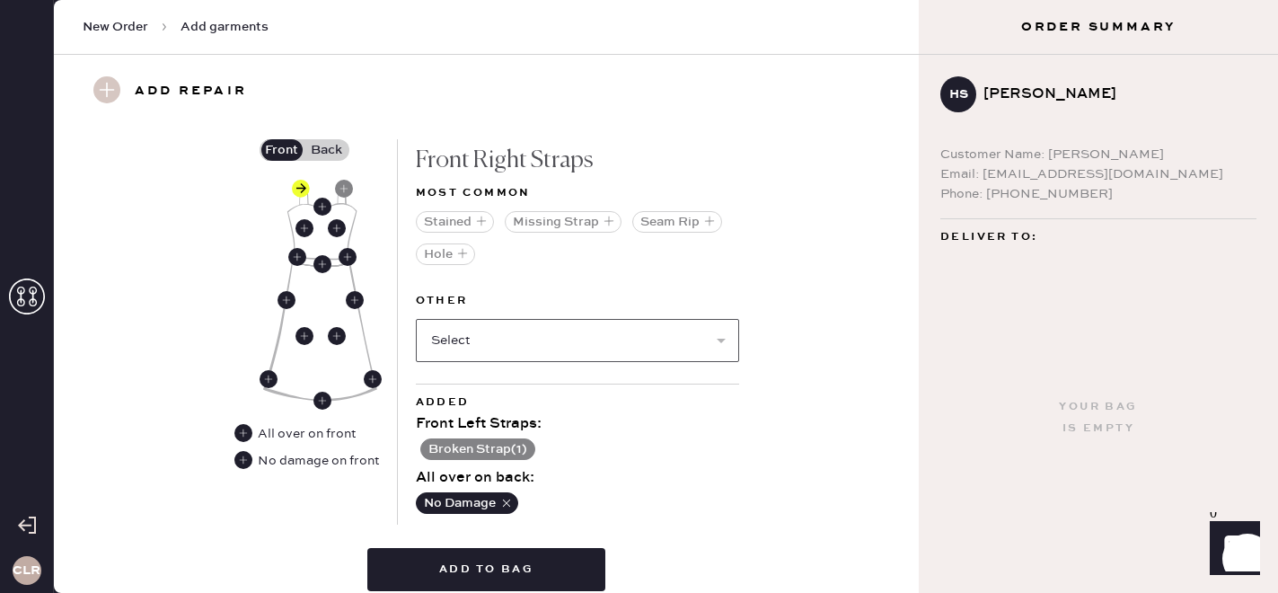
click at [612, 339] on select "Select Broken / Ripped Hem Broken Beads Broken Belt Loop Broken Button Broken C…" at bounding box center [577, 340] width 323 height 43
select select "1668"
click at [416, 319] on select "Select Broken / Ripped Hem Broken Beads Broken Belt Loop Broken Button Broken C…" at bounding box center [577, 340] width 323 height 43
select select
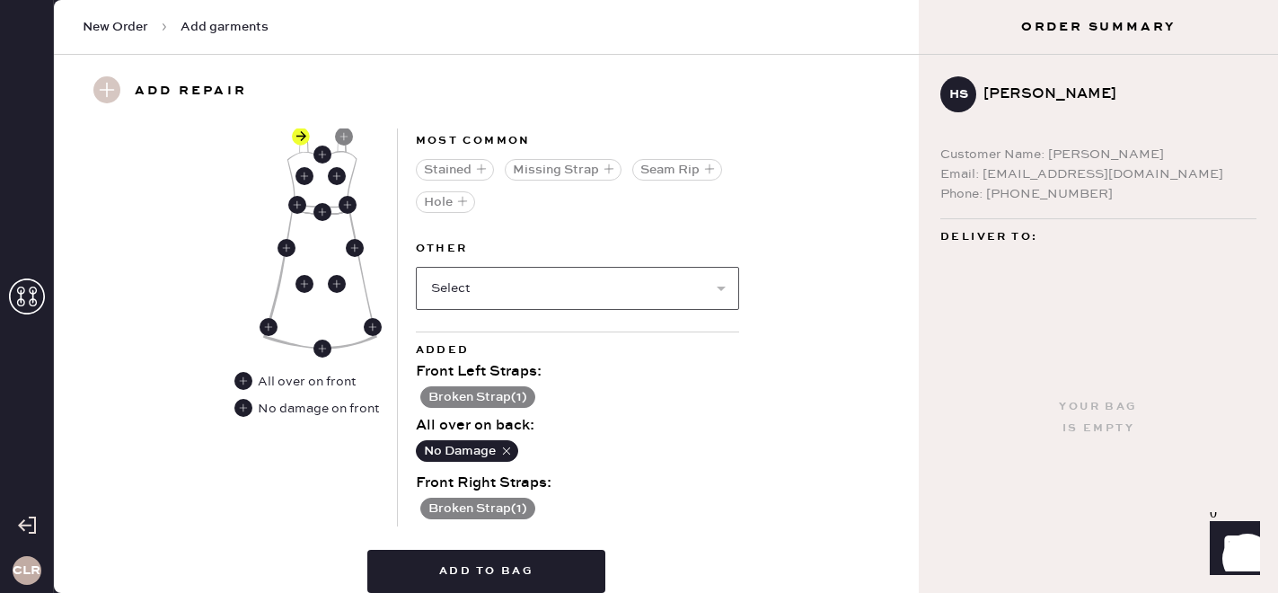
scroll to position [876, 0]
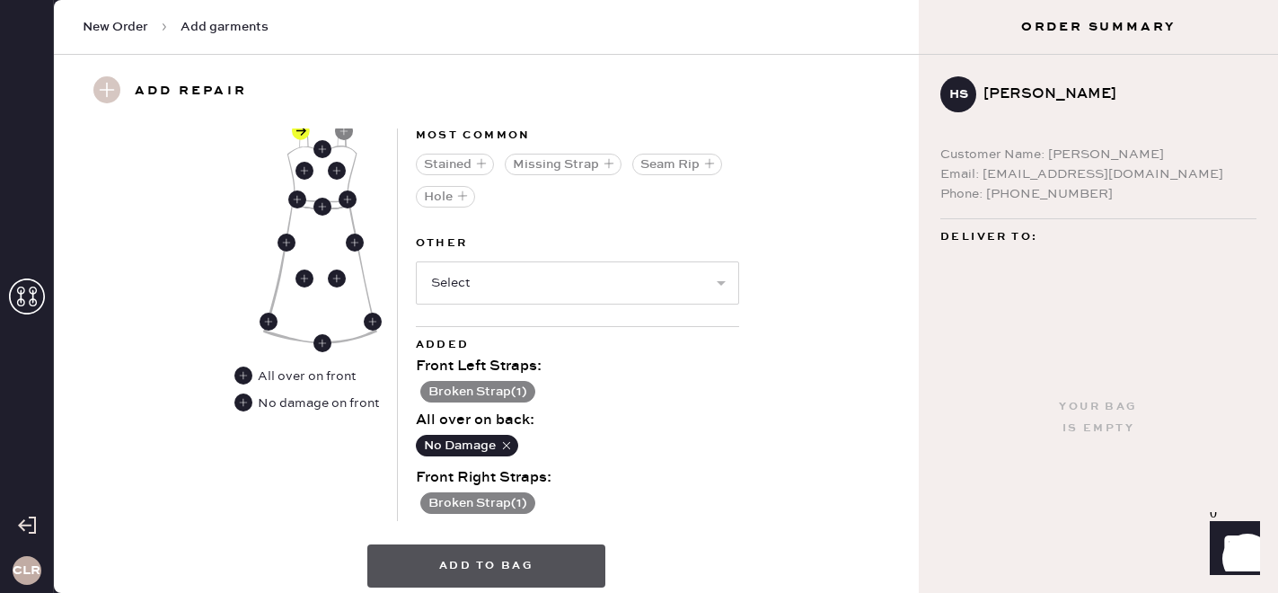
click at [560, 556] on button "Add to bag" at bounding box center [486, 565] width 238 height 43
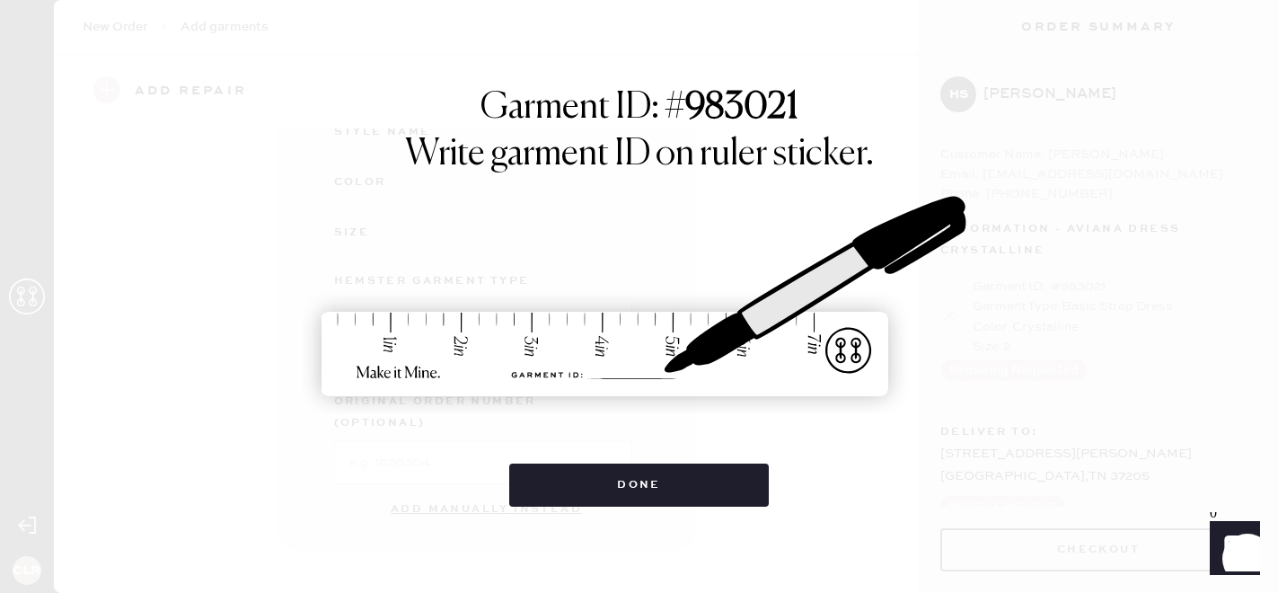
scroll to position [291, 0]
click at [531, 483] on button "Done" at bounding box center [639, 484] width 260 height 43
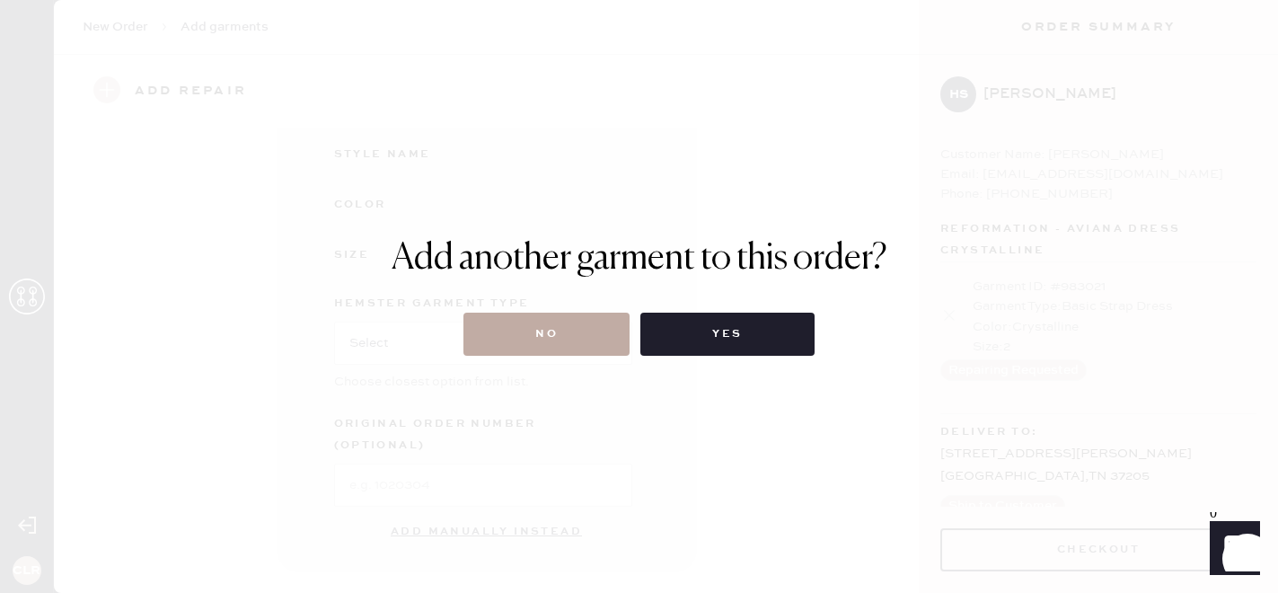
click at [596, 323] on button "No" at bounding box center [546, 334] width 166 height 43
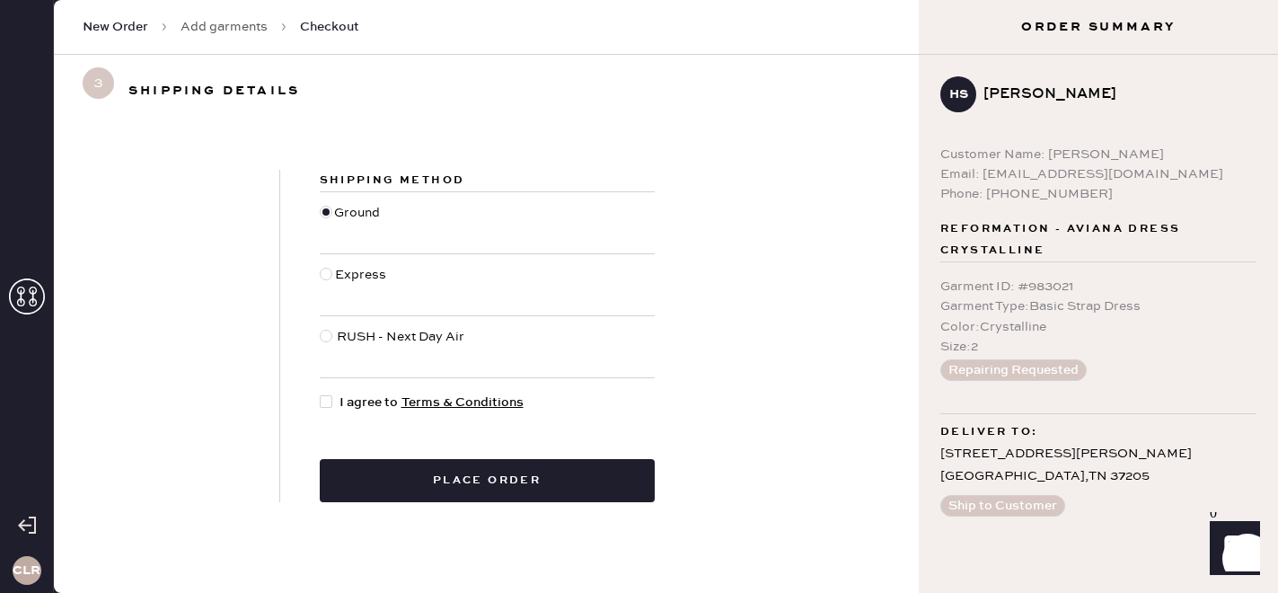
click at [313, 410] on div "Shipping Method Ground Express RUSH - Next Day Air I agree to Terms & Condition…" at bounding box center [487, 336] width 414 height 332
click at [324, 406] on div at bounding box center [326, 401] width 13 height 13
click at [321, 393] on input "I agree to Terms & Conditions" at bounding box center [320, 393] width 1 height 1
checkbox input "true"
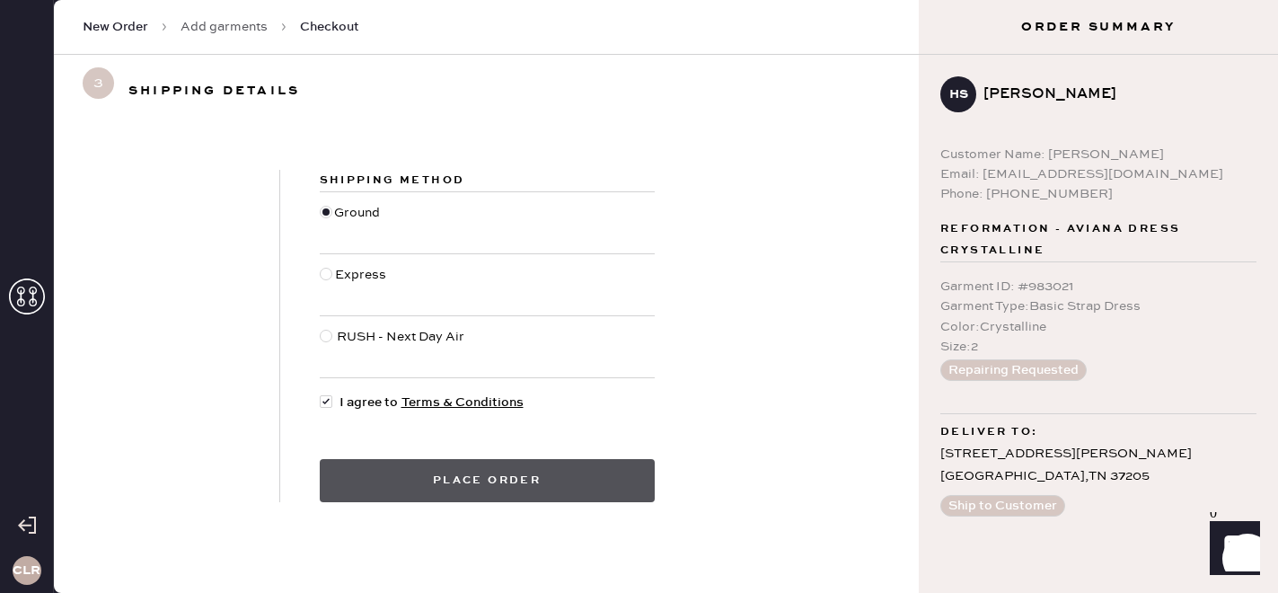
click at [453, 471] on button "Place order" at bounding box center [487, 480] width 335 height 43
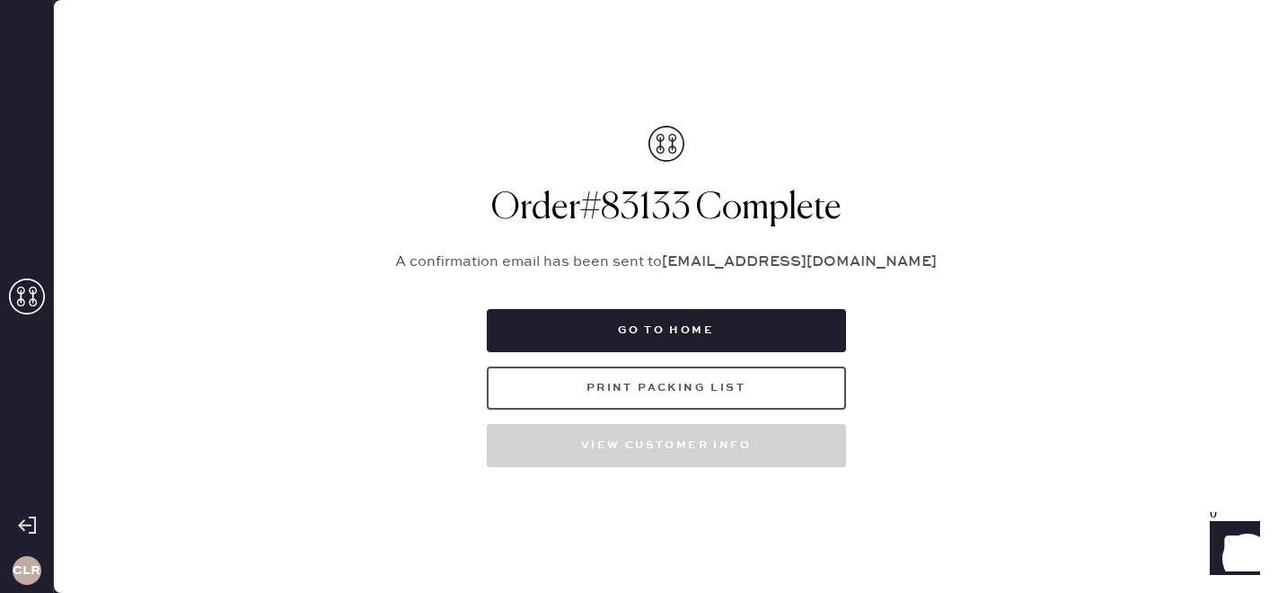
click at [679, 383] on button "Print Packing List" at bounding box center [666, 387] width 359 height 43
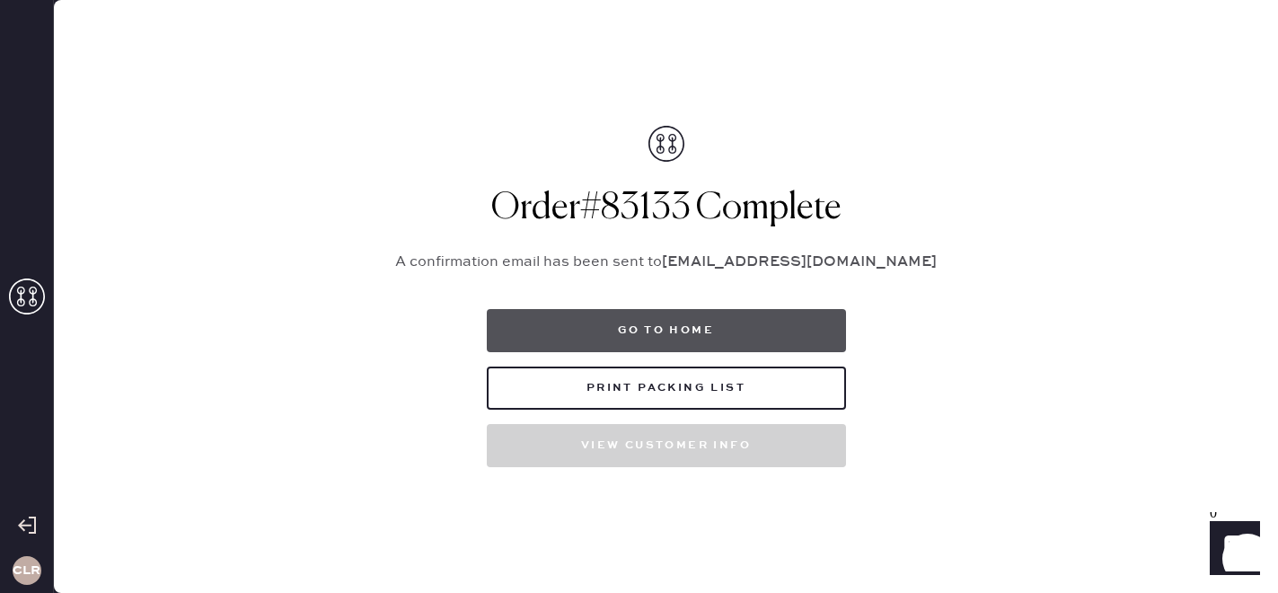
click at [677, 332] on button "Go to home" at bounding box center [666, 330] width 359 height 43
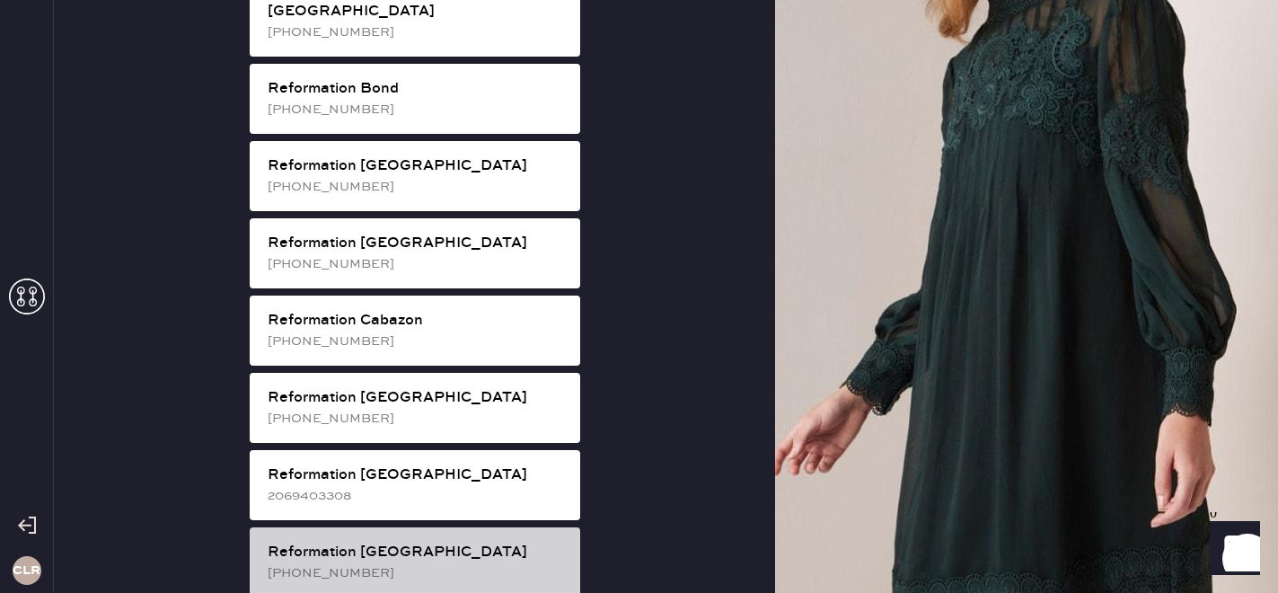
scroll to position [597, 0]
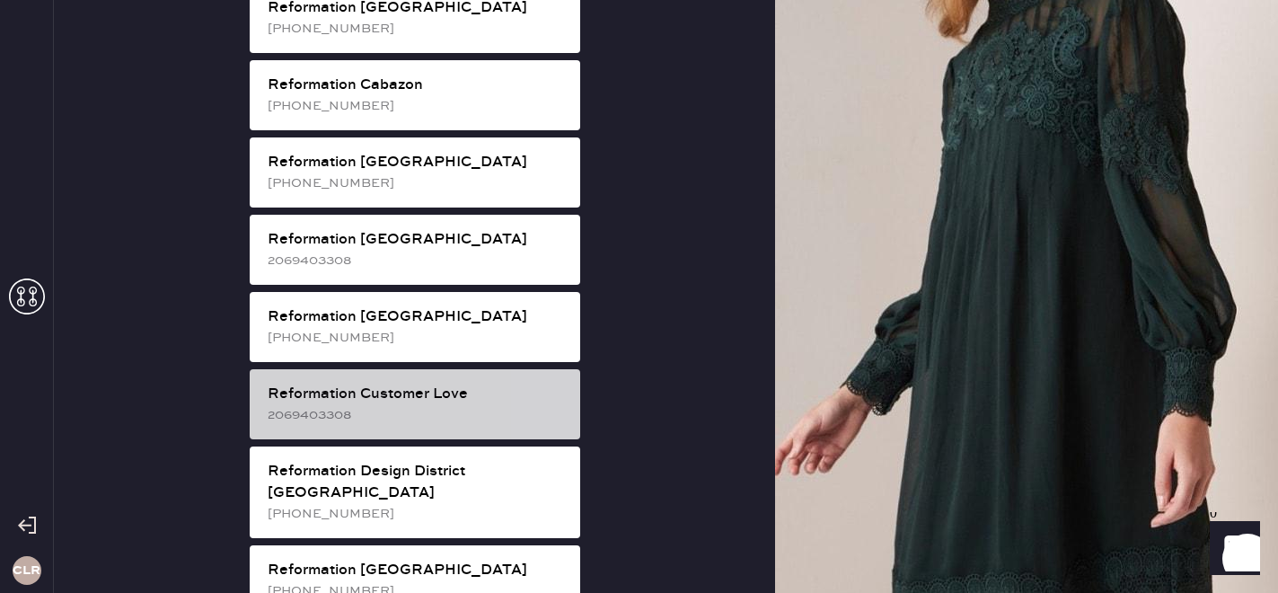
click at [400, 405] on div "2069403308" at bounding box center [417, 415] width 298 height 20
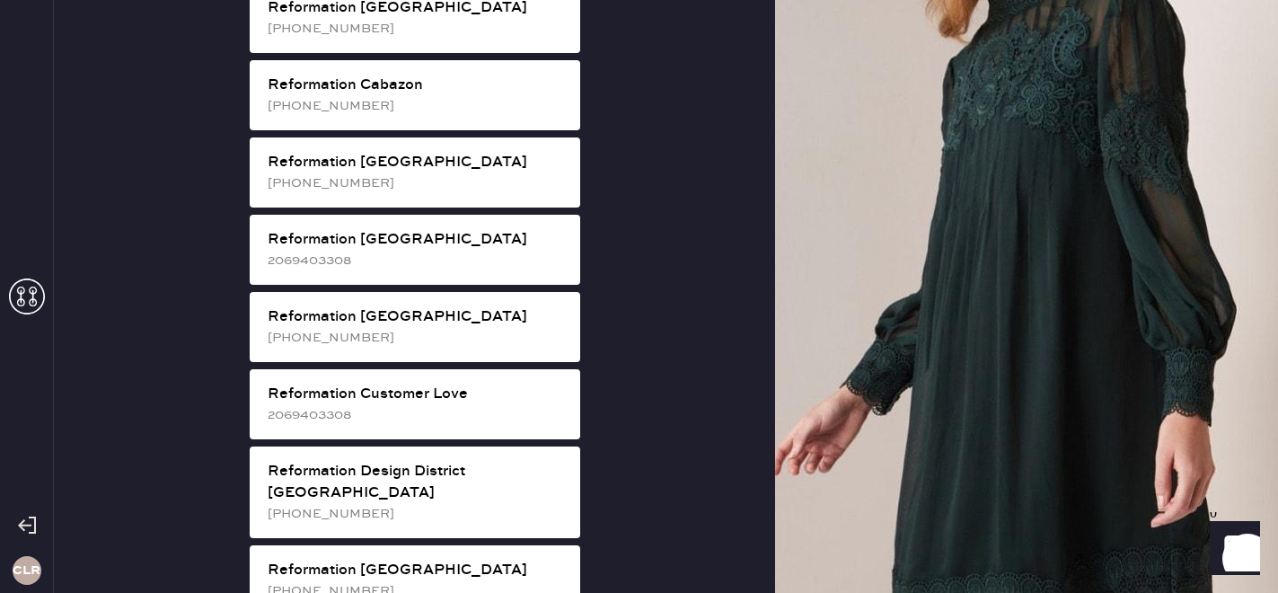
scroll to position [58, 0]
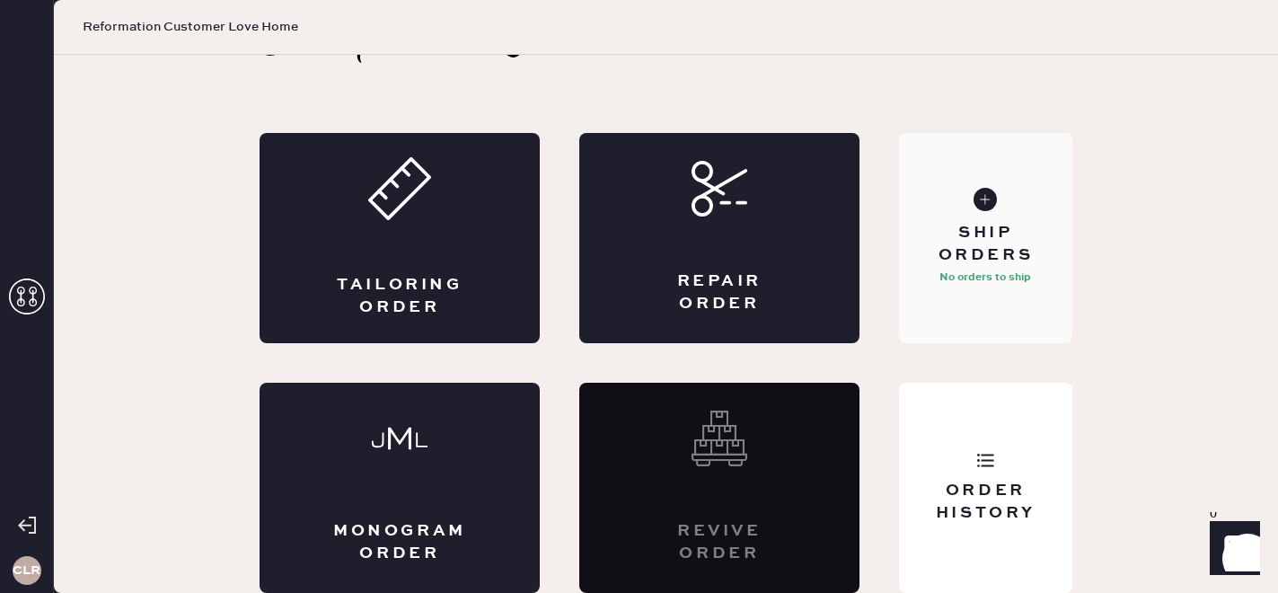
click at [1054, 253] on div "Ship Orders" at bounding box center [985, 244] width 145 height 45
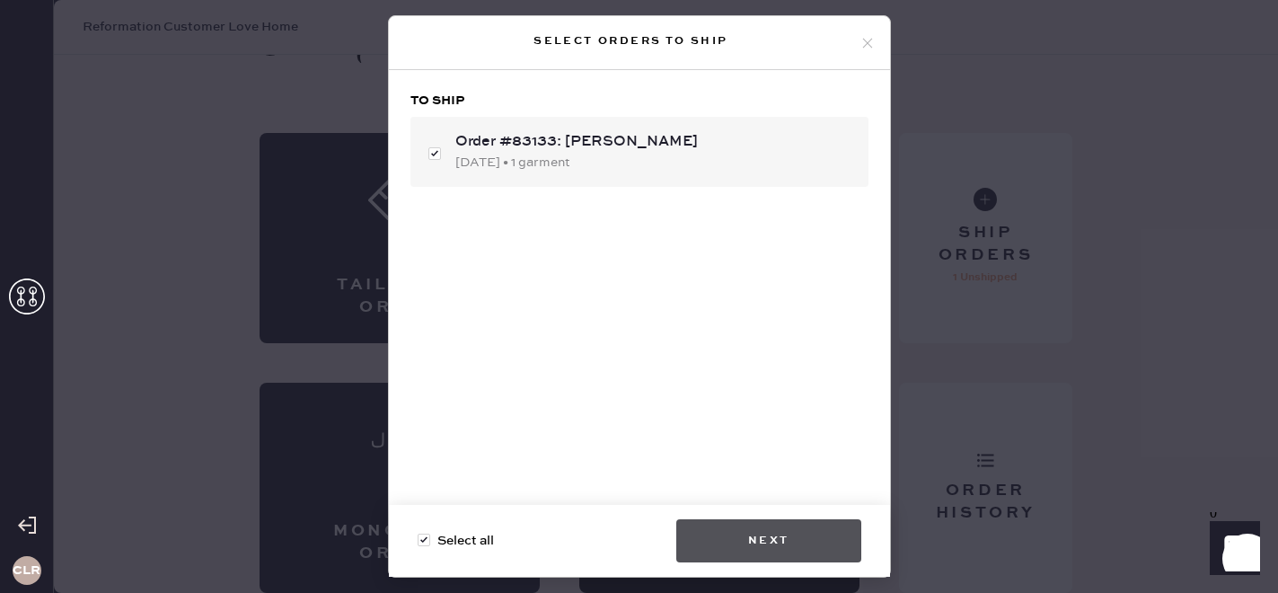
click at [785, 541] on button "Next" at bounding box center [768, 540] width 185 height 43
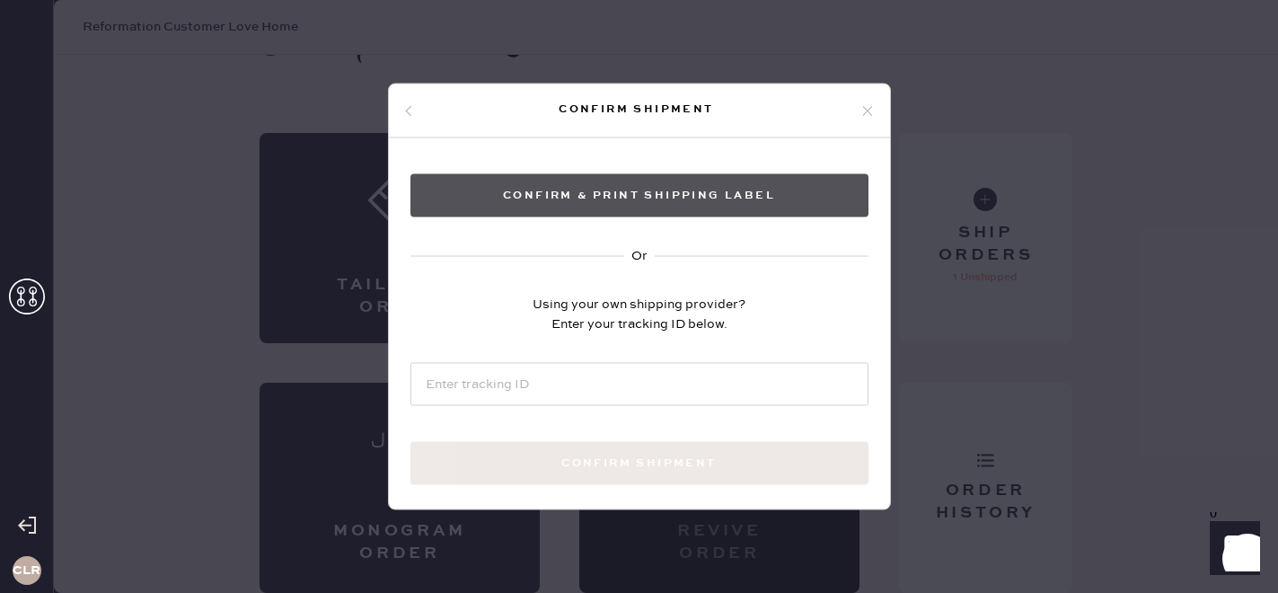
click at [651, 180] on button "Confirm & Print shipping label" at bounding box center [639, 195] width 458 height 43
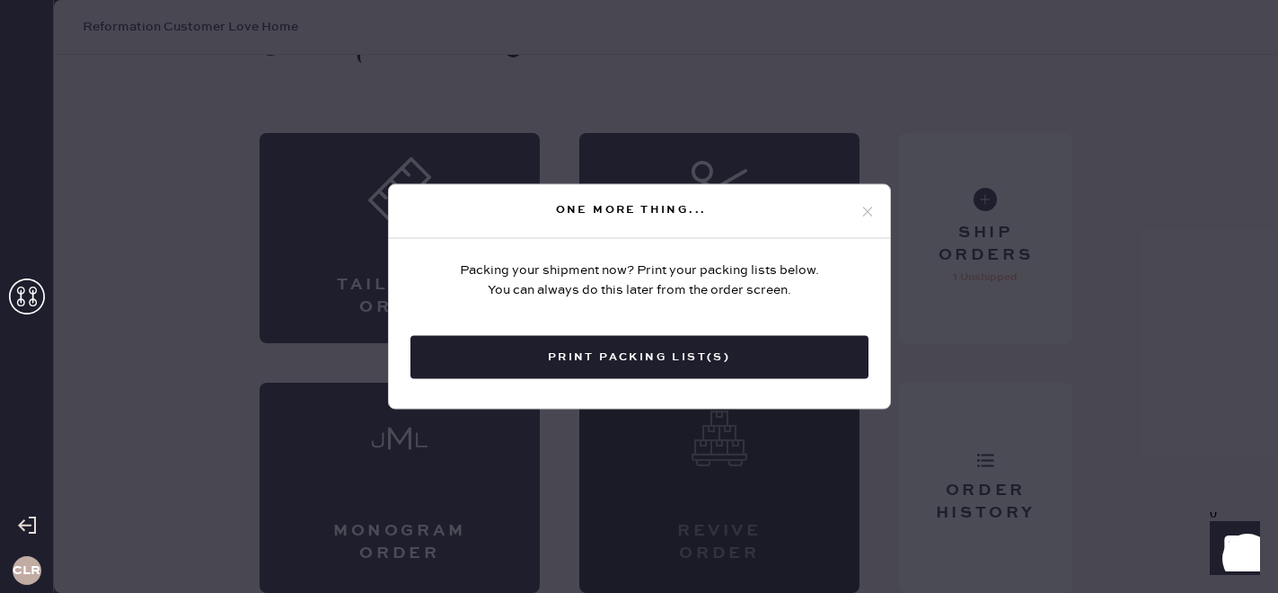
click at [864, 213] on use at bounding box center [867, 212] width 10 height 10
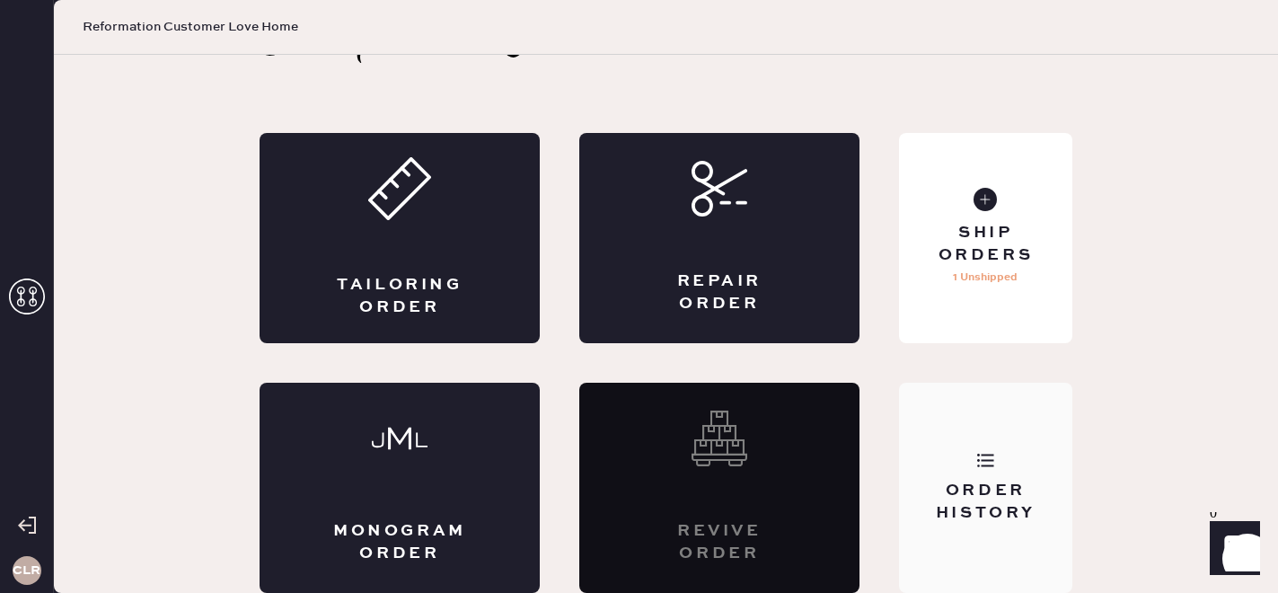
click at [1031, 499] on div "Order History" at bounding box center [985, 502] width 145 height 45
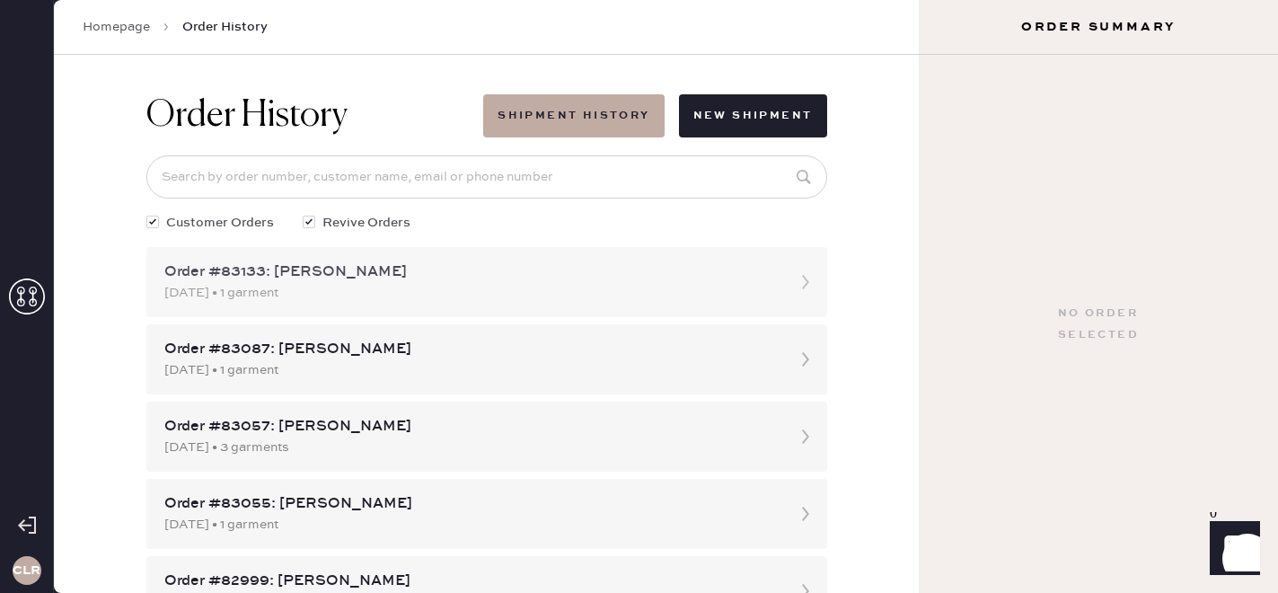
click at [403, 287] on div "[DATE] • 1 garment" at bounding box center [470, 293] width 613 height 20
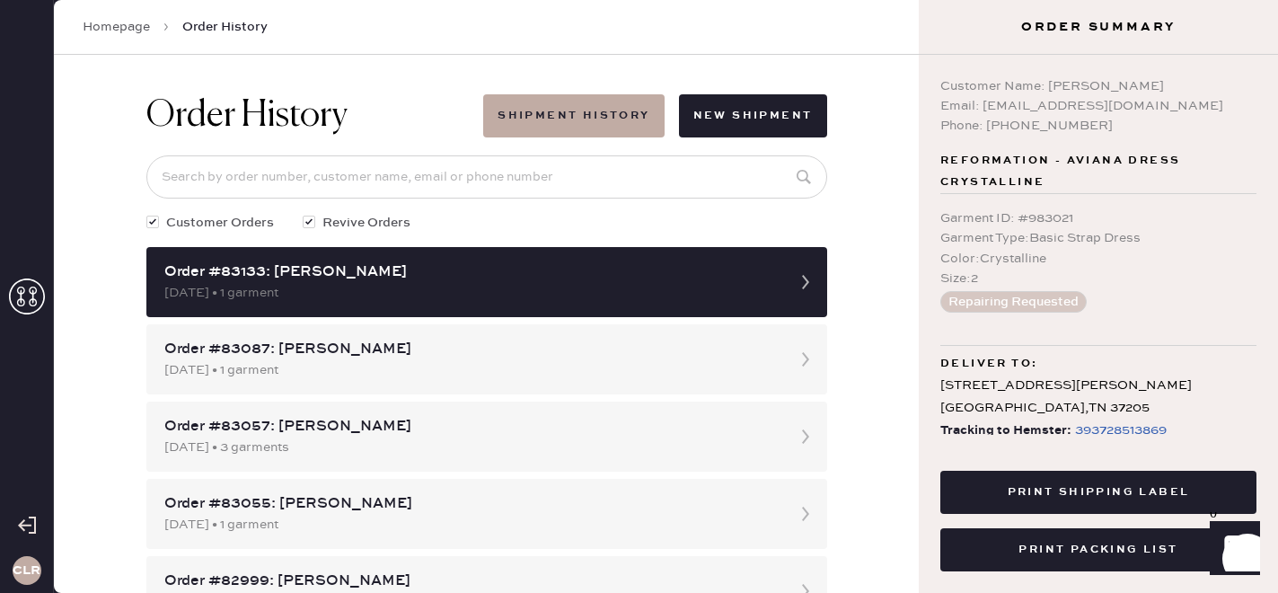
scroll to position [57, 0]
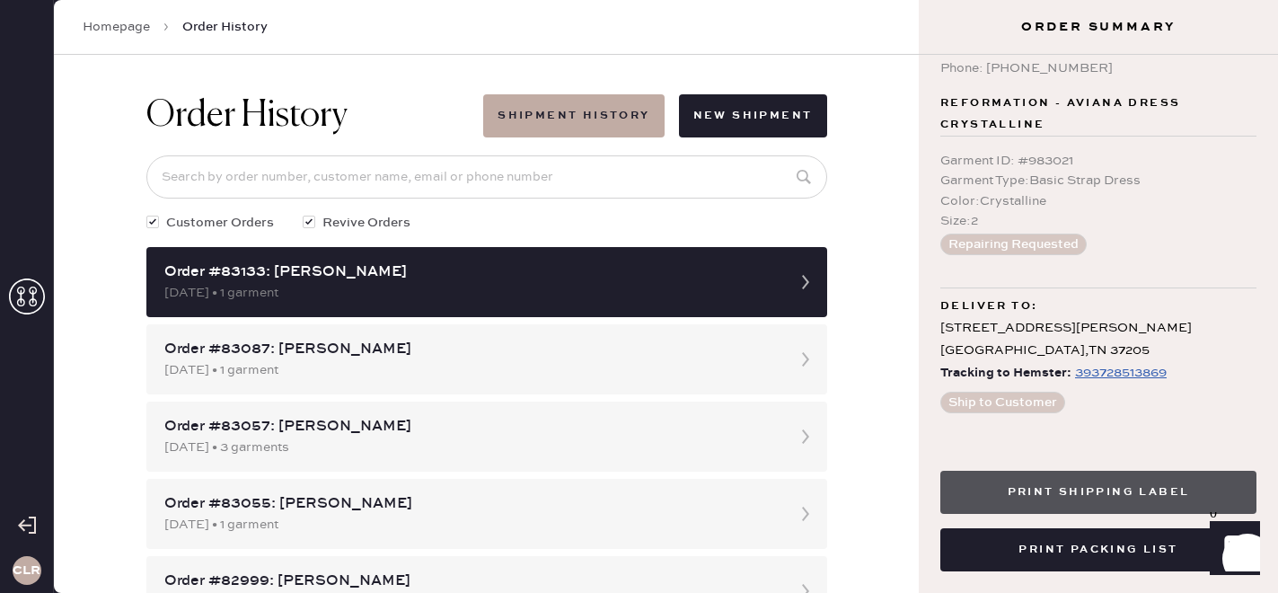
click at [1084, 499] on button "Print Shipping Label" at bounding box center [1098, 492] width 316 height 43
